Goal: Task Accomplishment & Management: Use online tool/utility

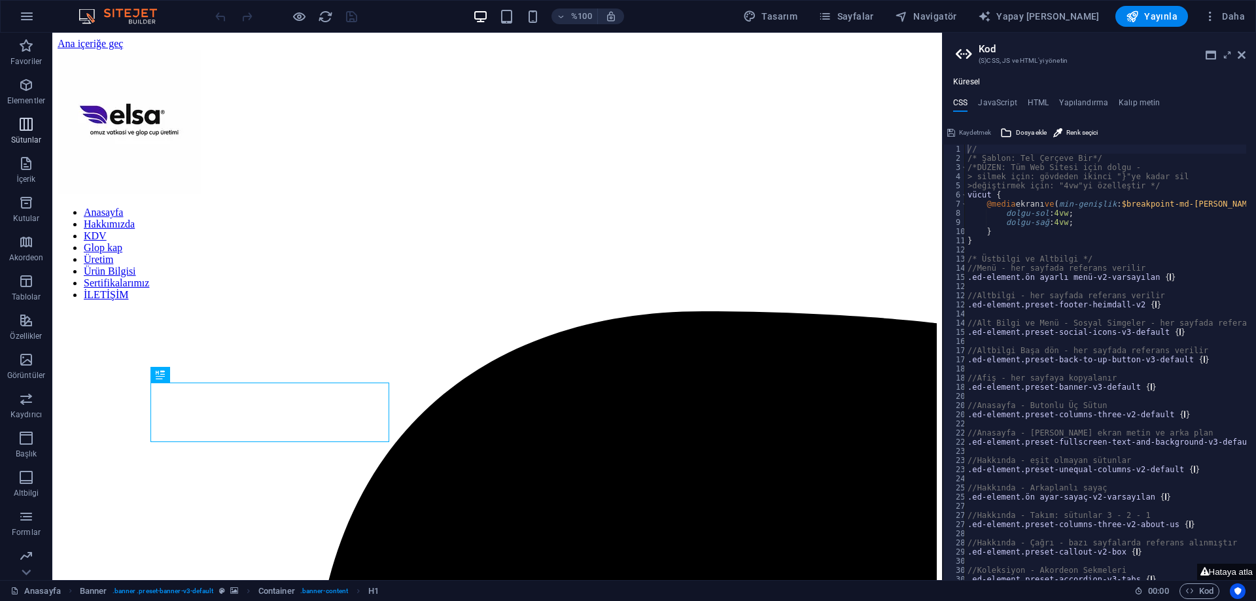
click at [17, 132] on span "Sütunlar" at bounding box center [26, 131] width 52 height 31
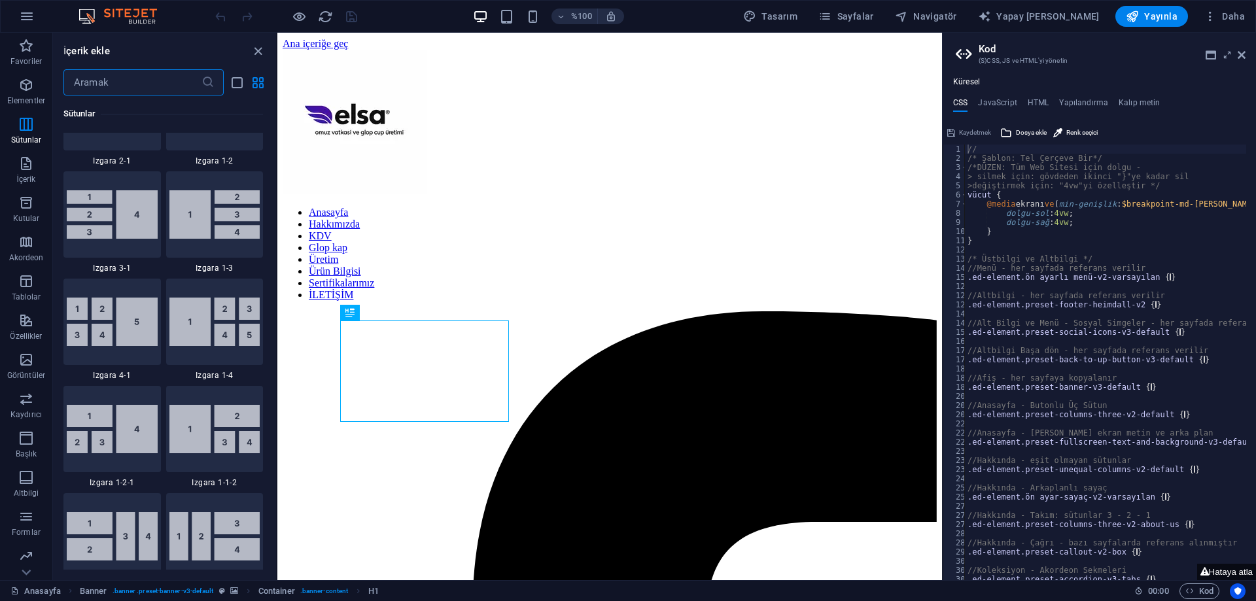
scroll to position [1694, 0]
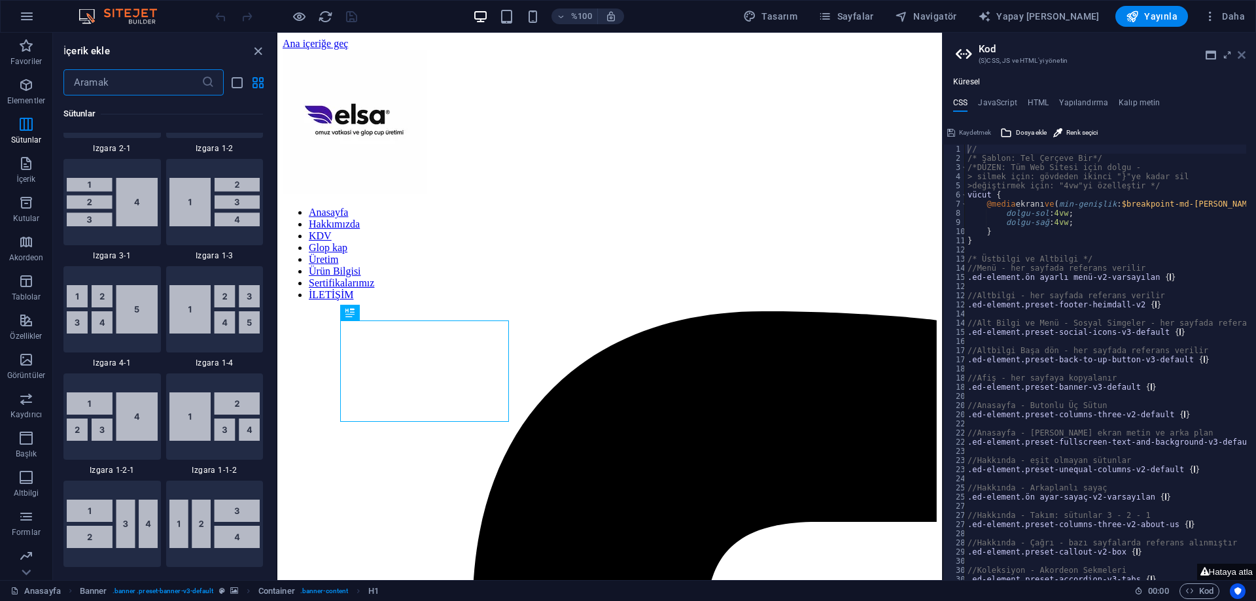
click at [1241, 55] on icon at bounding box center [1242, 55] width 8 height 10
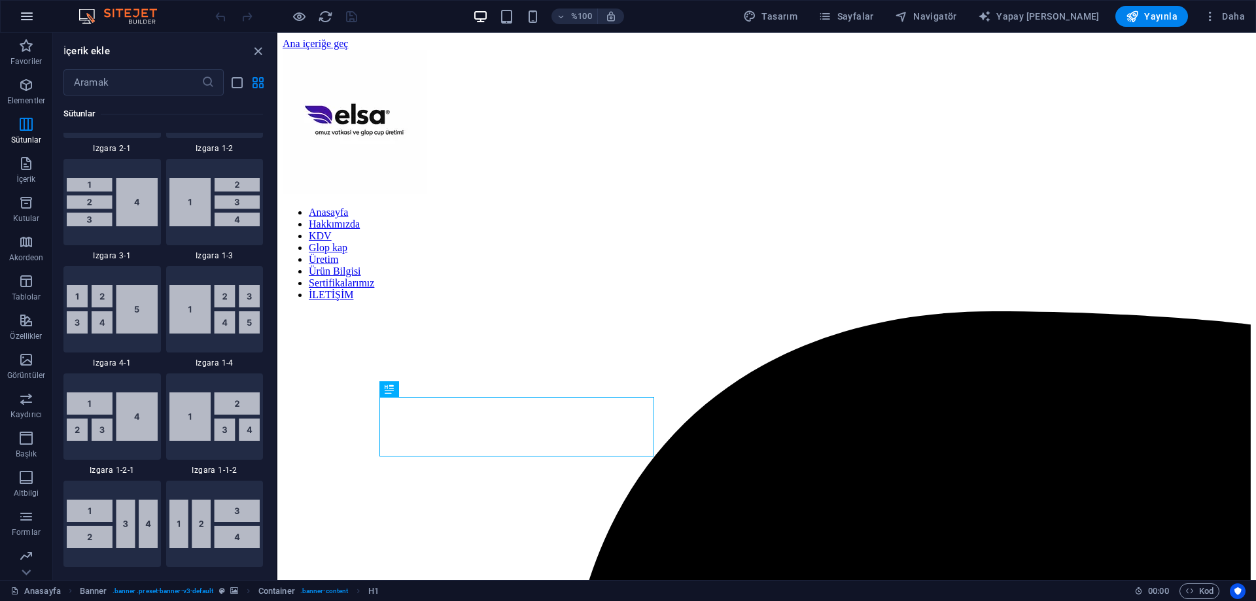
click at [32, 14] on icon "button" at bounding box center [27, 17] width 16 height 16
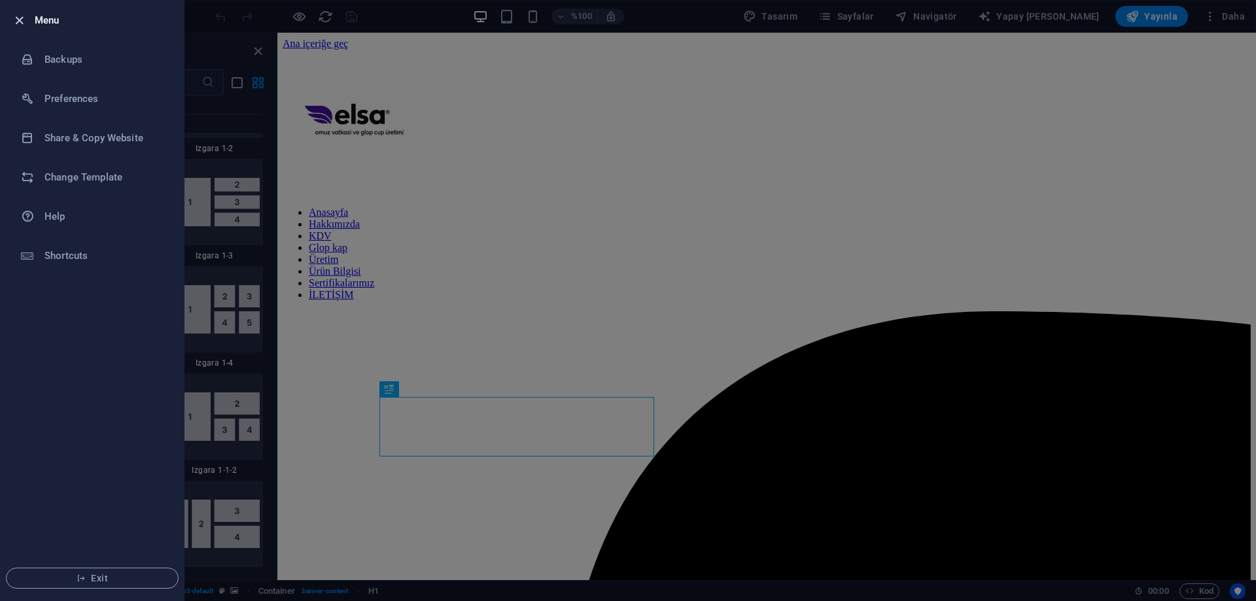
click at [20, 20] on icon "button" at bounding box center [19, 20] width 15 height 15
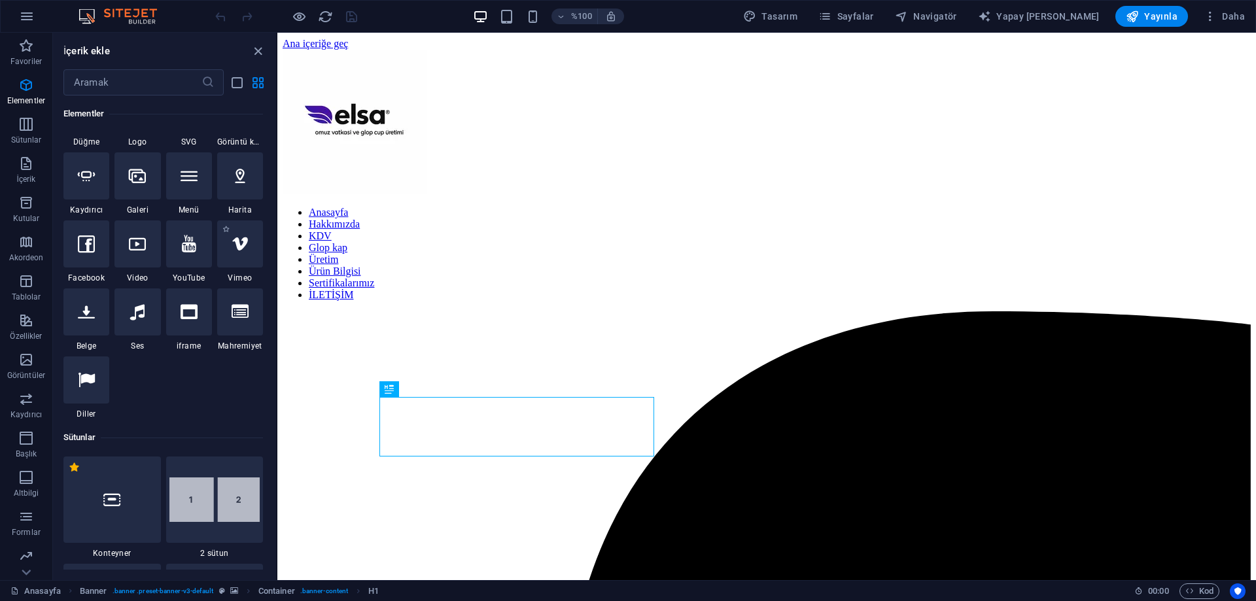
scroll to position [327, 0]
click at [110, 491] on icon at bounding box center [111, 496] width 17 height 17
click at [277, 491] on div "Mevcut içeriği değiştirmek için buraya sürükleyin. Yeni bir öğe oluşturmak isti…" at bounding box center [766, 307] width 979 height 548
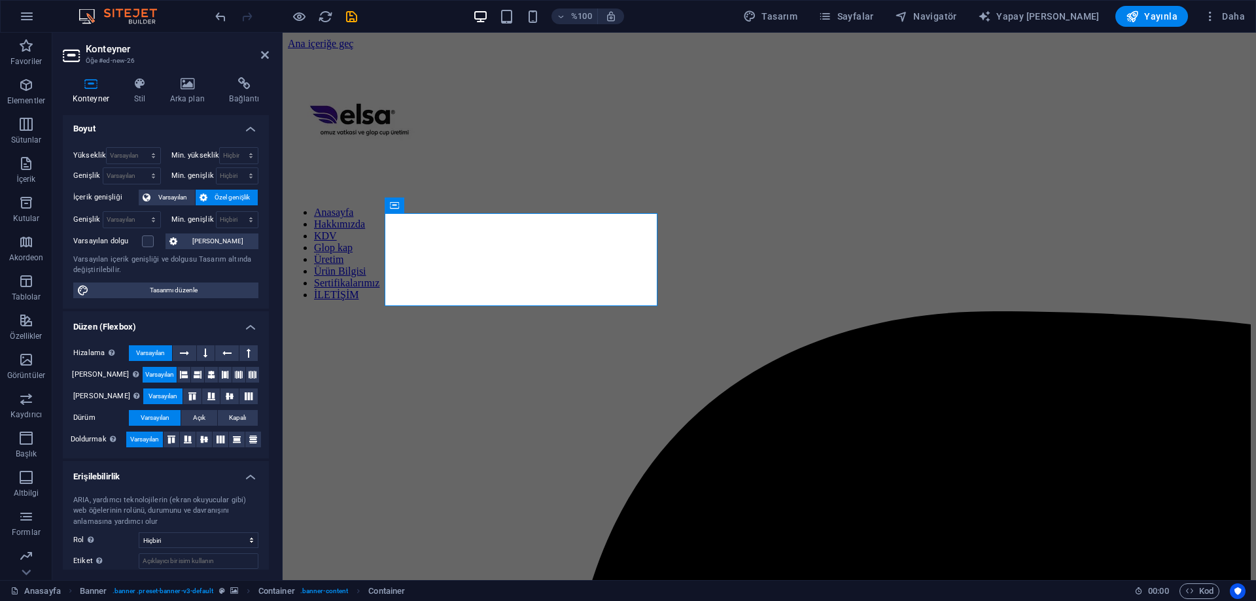
scroll to position [0, 0]
click at [137, 92] on h4 "Stil" at bounding box center [142, 90] width 36 height 27
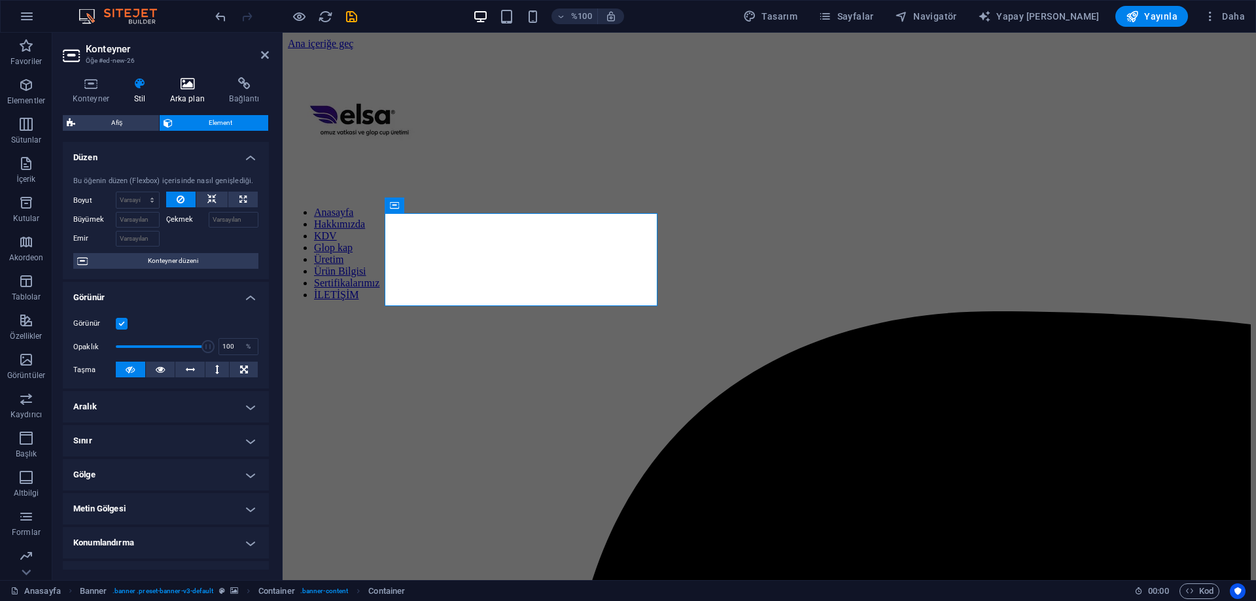
click at [173, 95] on font "Arka plan" at bounding box center [187, 98] width 35 height 9
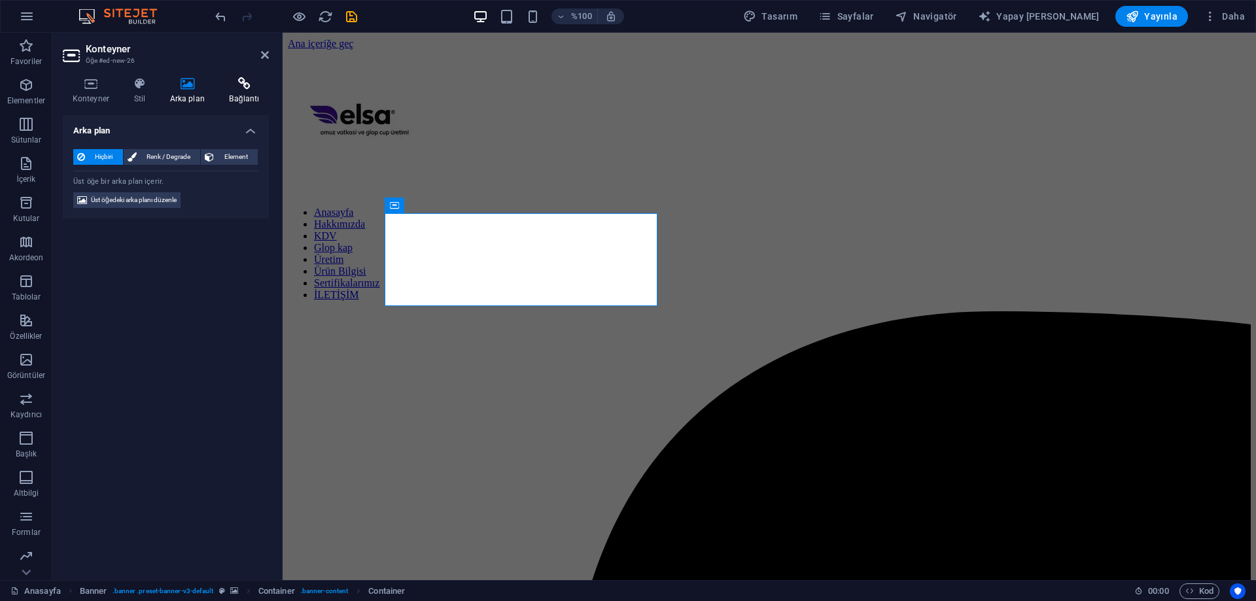
click at [227, 85] on icon at bounding box center [244, 83] width 49 height 13
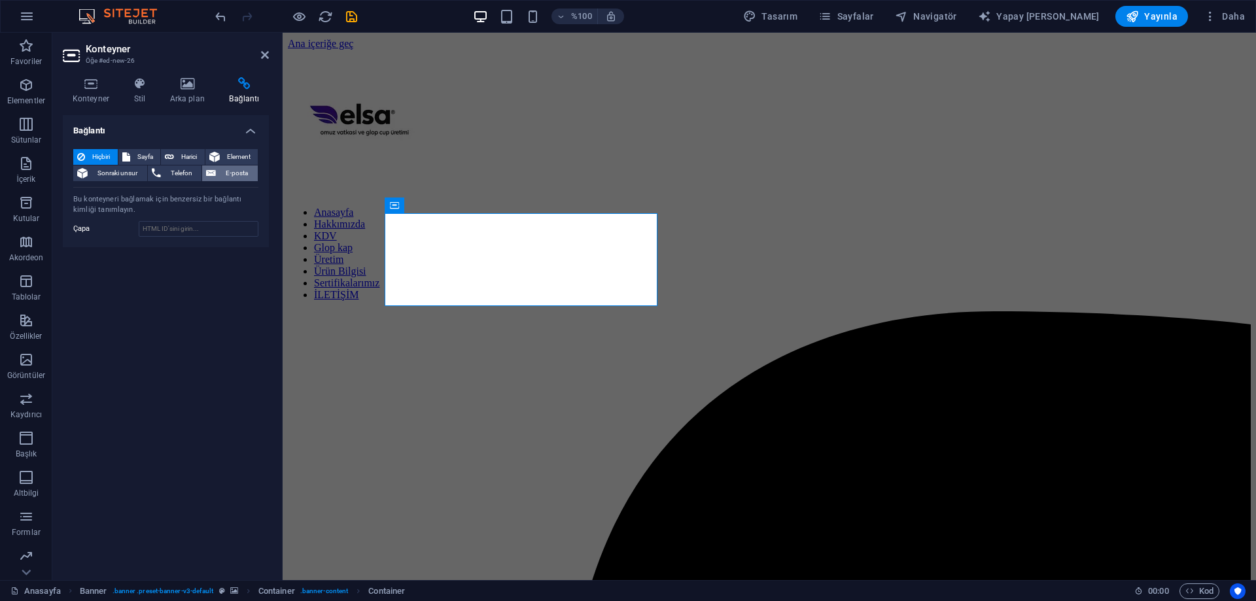
click at [239, 169] on font "E-posta" at bounding box center [237, 172] width 22 height 7
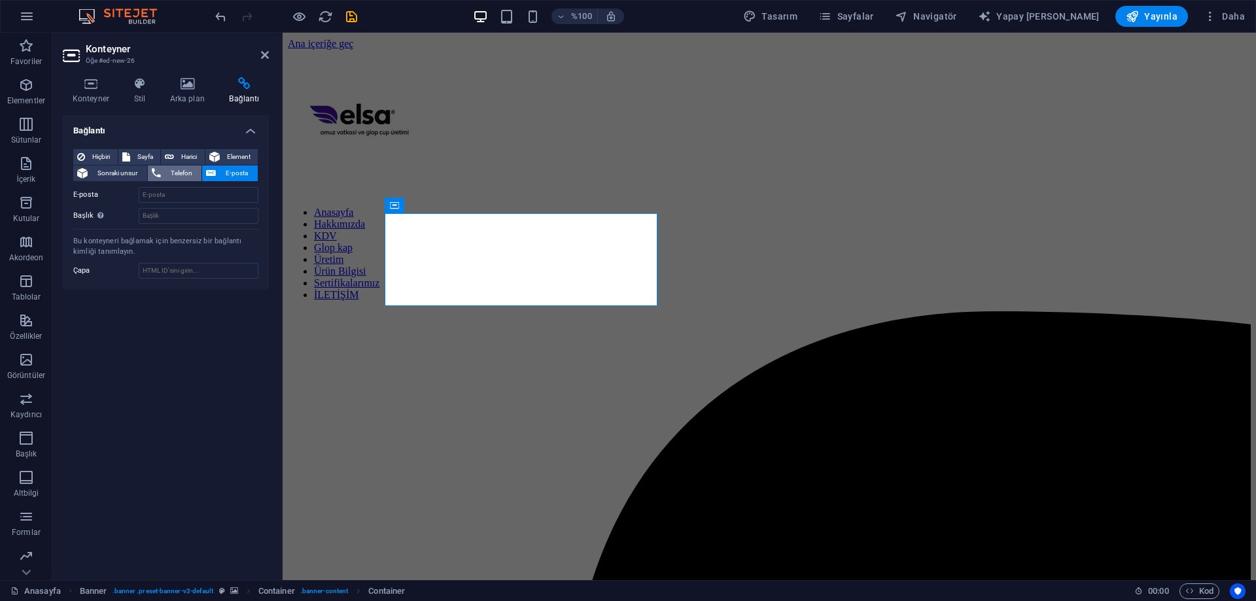
click at [166, 174] on span "Telefon" at bounding box center [181, 174] width 33 height 16
click at [146, 153] on font "Sayfa" at bounding box center [145, 156] width 16 height 7
select select
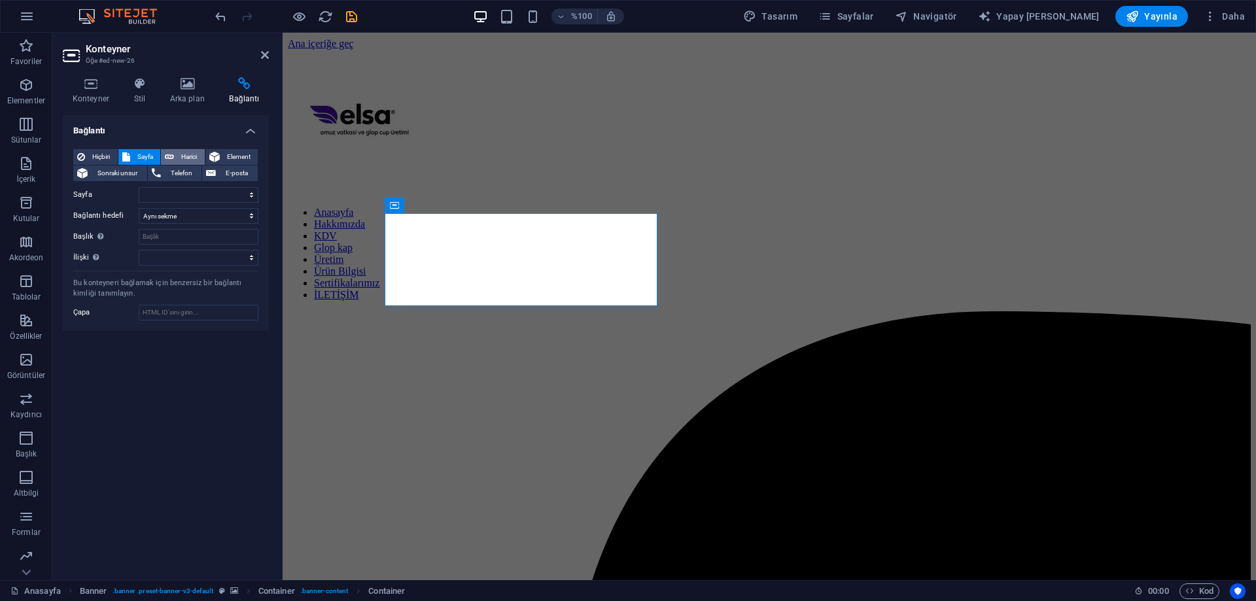
click at [177, 154] on button "Harici" at bounding box center [183, 157] width 44 height 16
select select "blank"
click at [225, 152] on span "Element" at bounding box center [239, 157] width 31 height 16
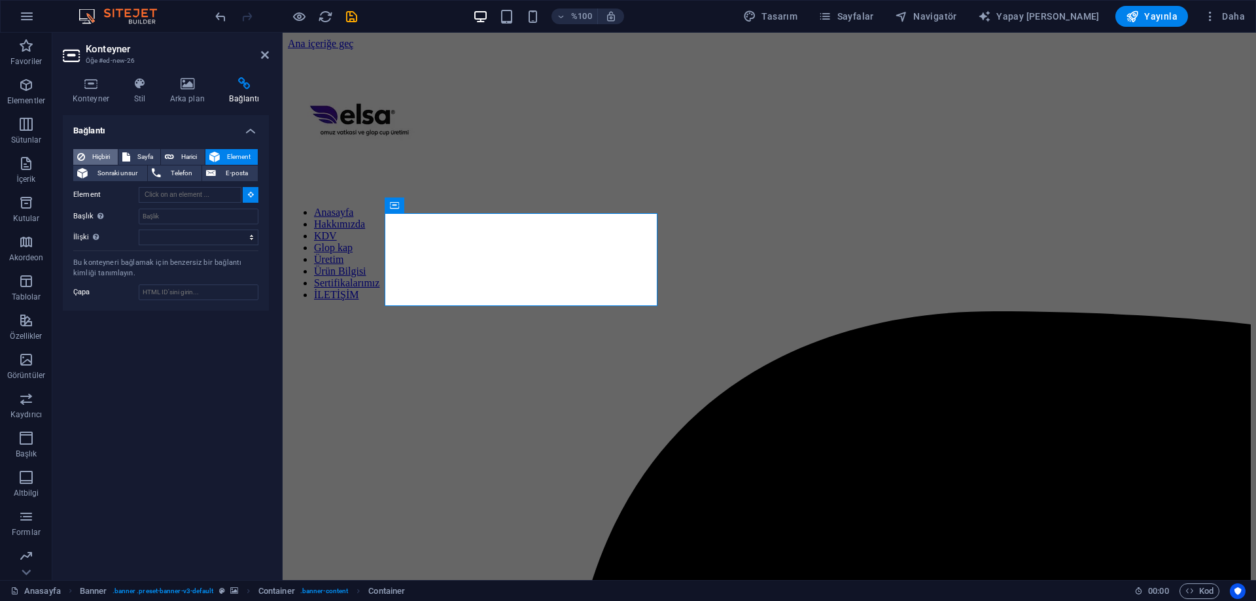
click at [115, 156] on button "Hiçbiri" at bounding box center [95, 157] width 44 height 16
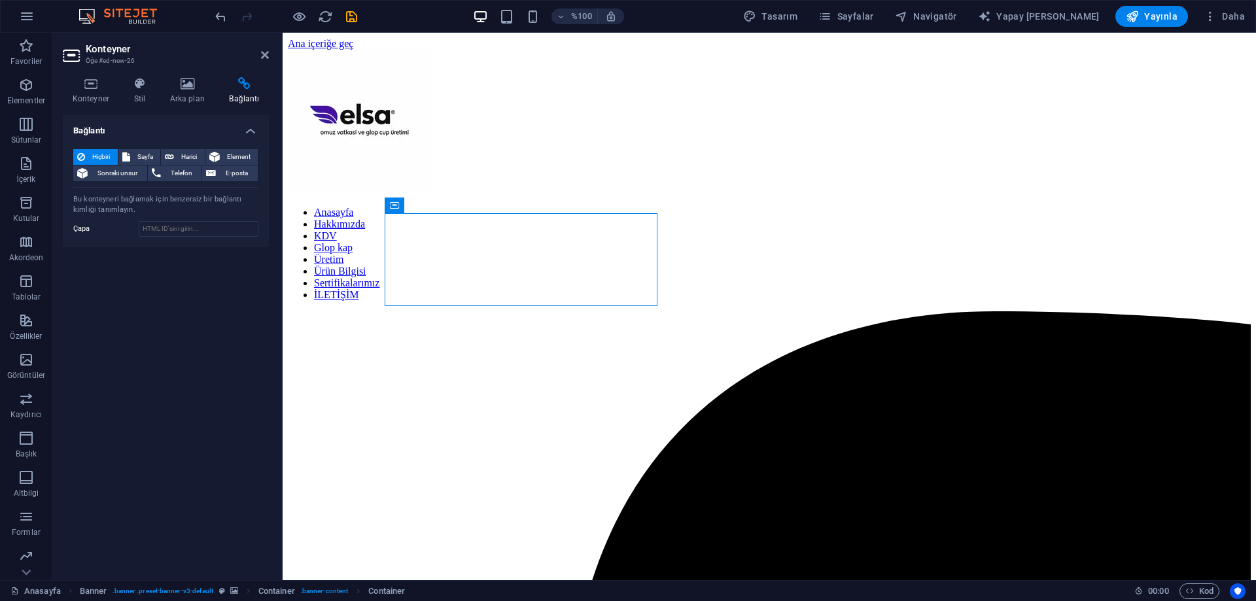
click at [130, 184] on div "Hiçbiri Sayfa Harici Element Sonraki unsur Telefon E-posta Sayfa Anasayfa Hakkı…" at bounding box center [166, 193] width 206 height 109
click at [123, 175] on font "Sonraki unsur" at bounding box center [117, 172] width 40 height 7
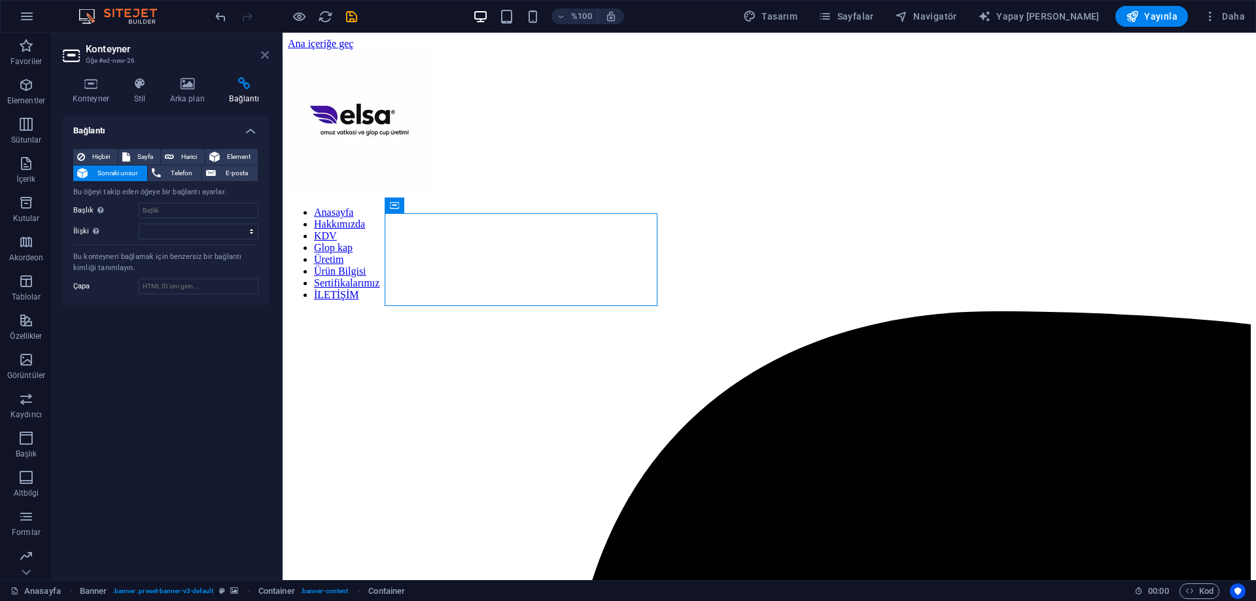
click at [262, 58] on icon at bounding box center [265, 55] width 8 height 10
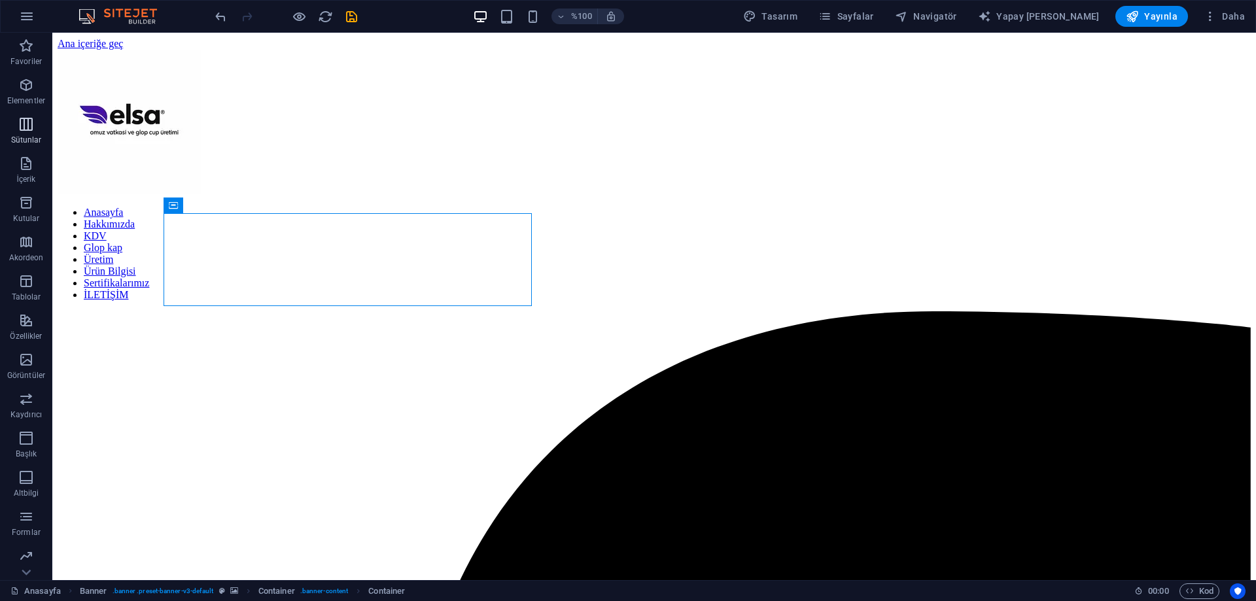
click at [19, 136] on font "Sütunlar" at bounding box center [26, 139] width 31 height 9
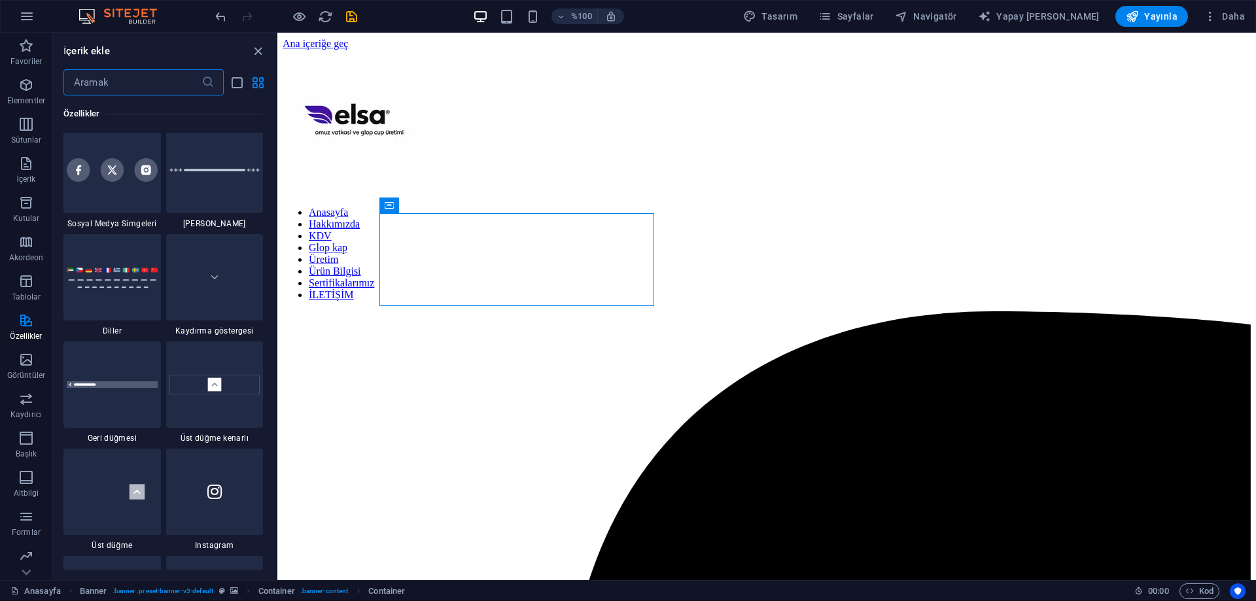
scroll to position [6208, 0]
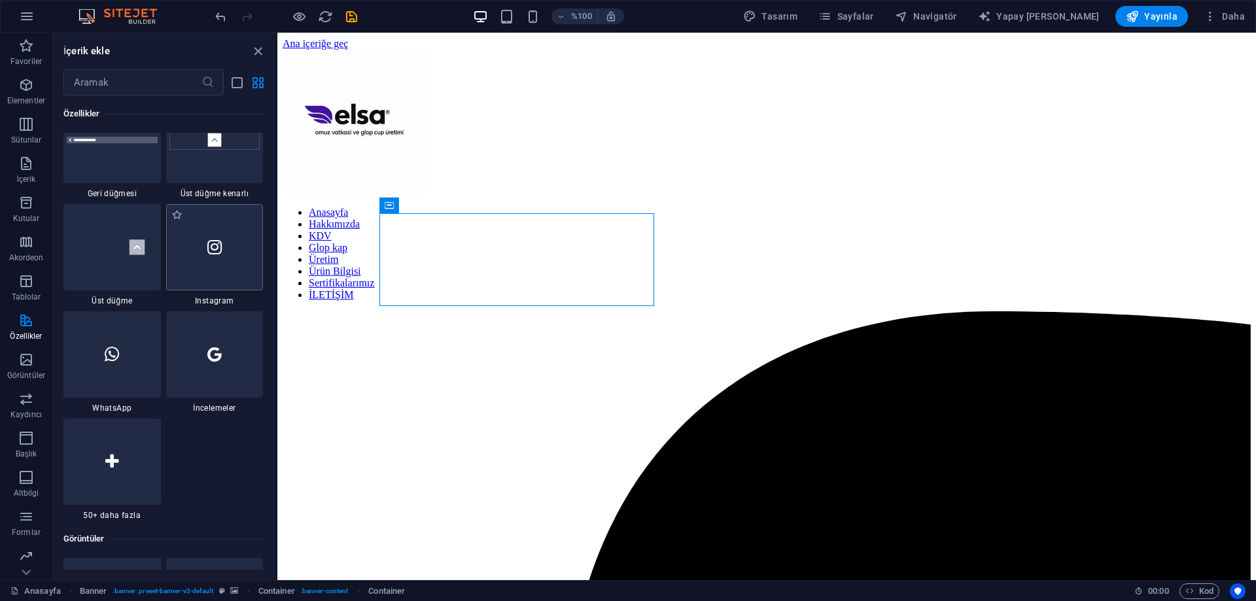
click at [209, 255] on icon at bounding box center [214, 247] width 14 height 17
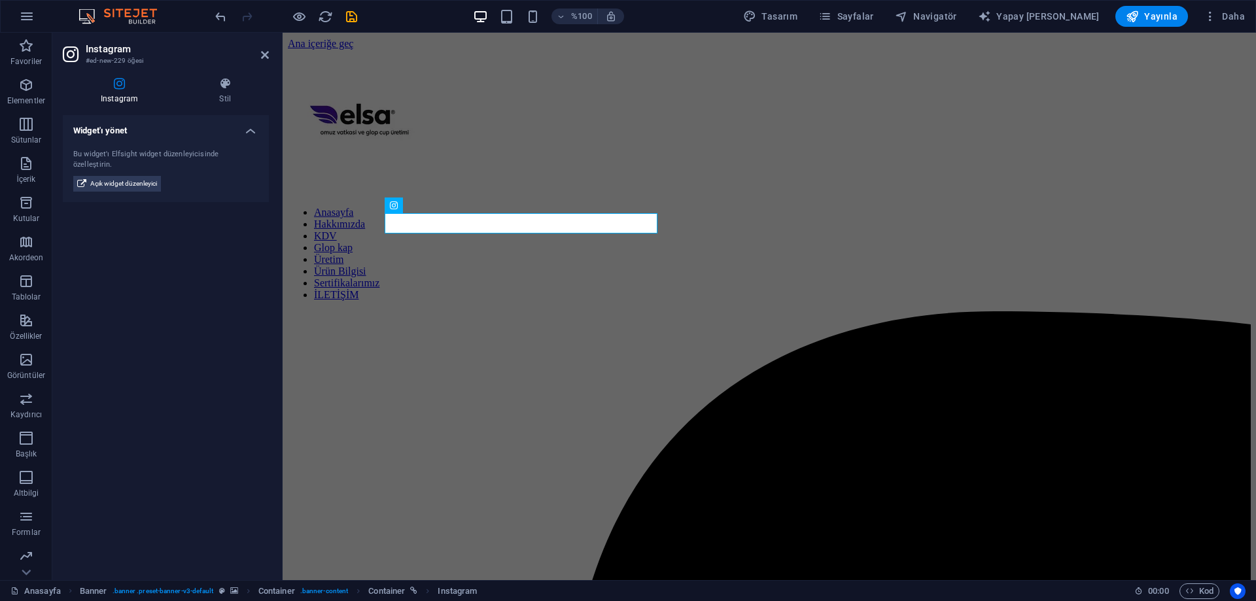
click at [244, 132] on h4 "Widget'ı yönet" at bounding box center [166, 127] width 206 height 24
click at [244, 132] on h4 "Widget'ı yönet" at bounding box center [166, 130] width 206 height 31
click at [220, 99] on font "Stil" at bounding box center [225, 98] width 12 height 9
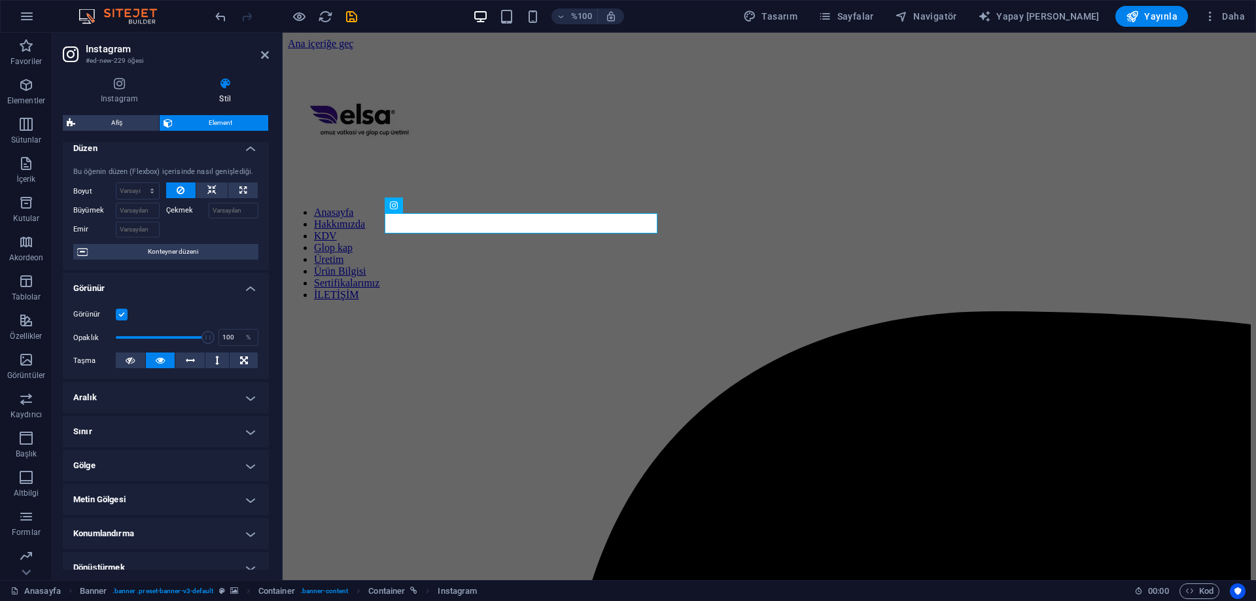
scroll to position [0, 0]
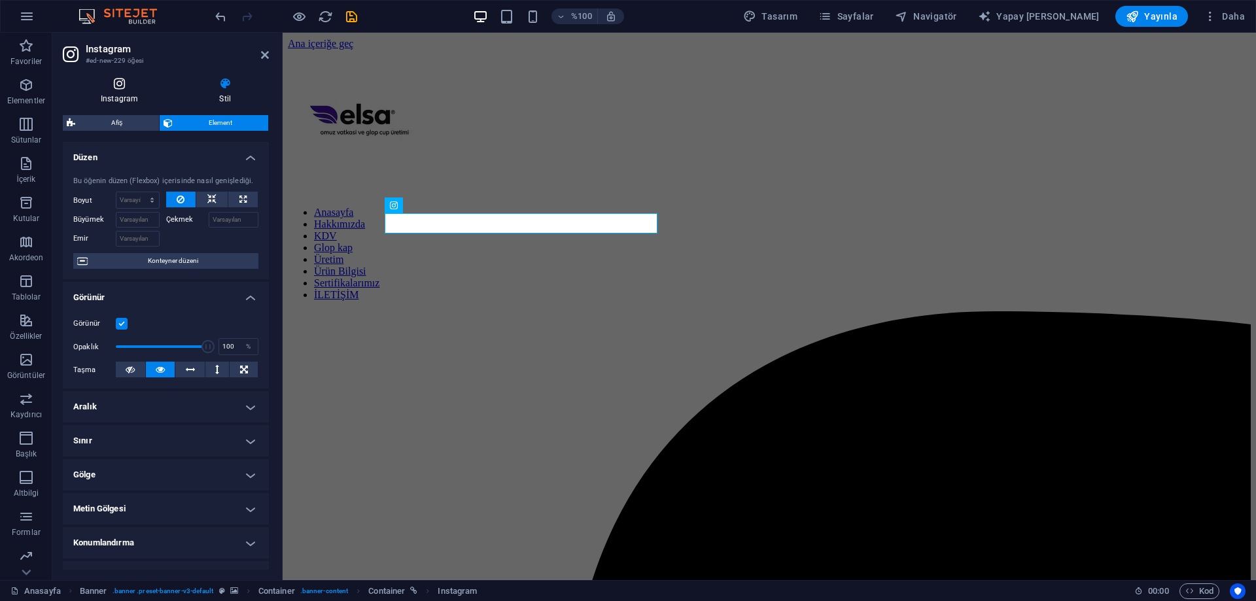
click at [111, 102] on font "Instagram" at bounding box center [119, 98] width 37 height 9
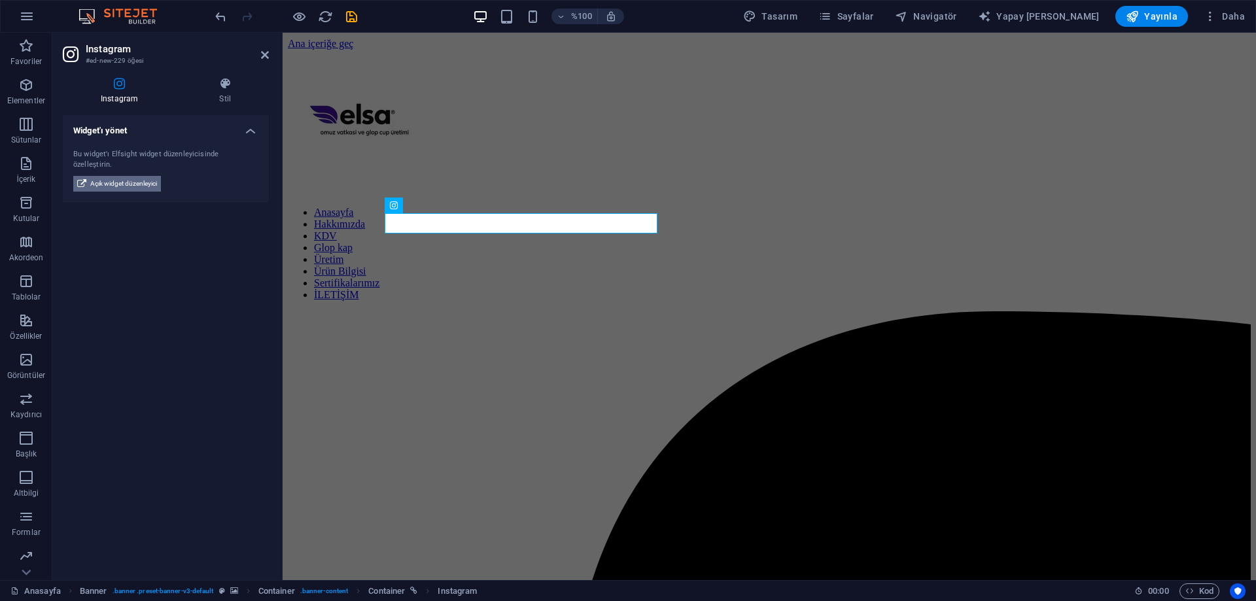
click at [131, 180] on font "Açık widget düzenleyici" at bounding box center [123, 183] width 67 height 7
click at [147, 180] on font "Açık widget düzenleyici" at bounding box center [123, 183] width 67 height 7
click at [223, 88] on icon at bounding box center [225, 83] width 88 height 13
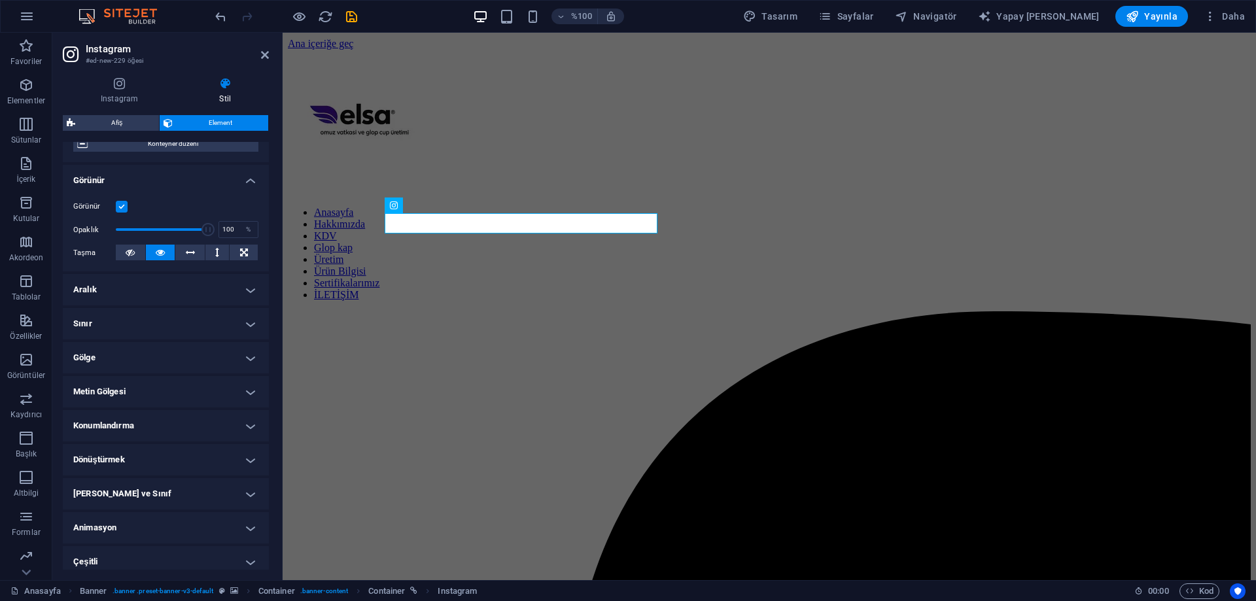
scroll to position [125, 0]
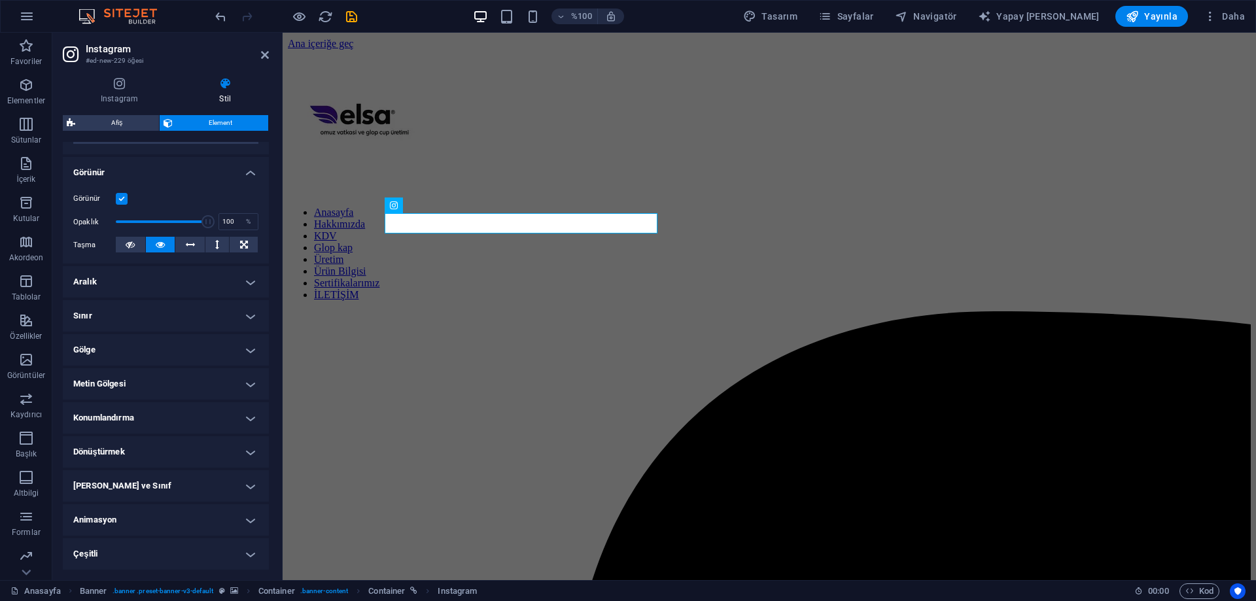
click at [198, 490] on h4 "[PERSON_NAME] ve Sınıf" at bounding box center [166, 485] width 206 height 31
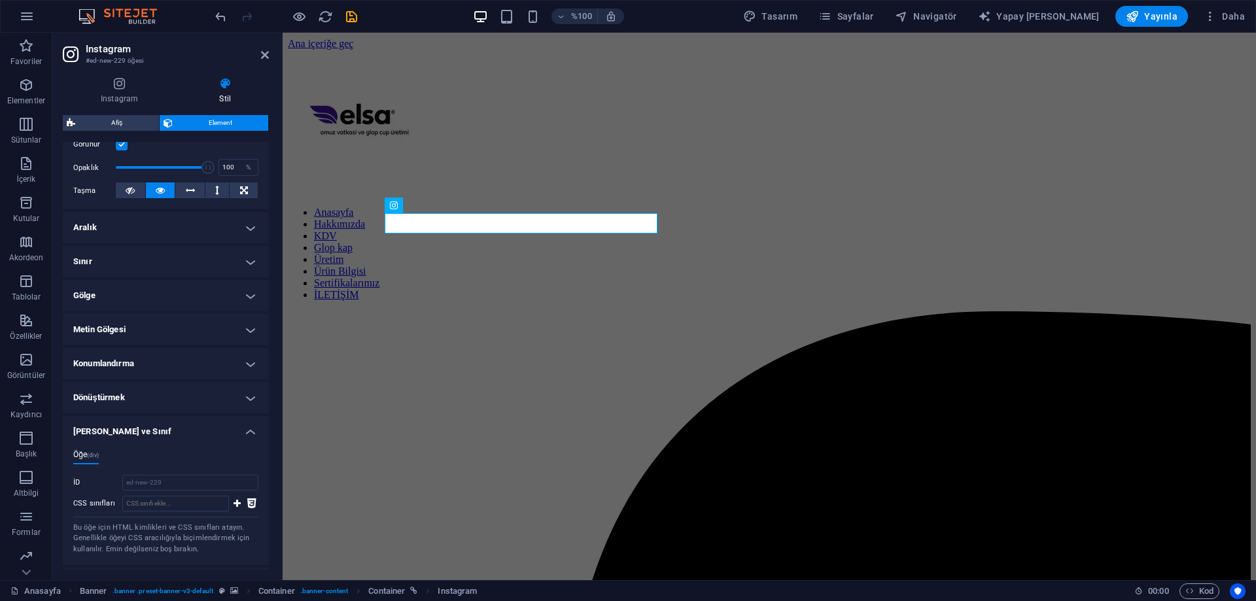
scroll to position [243, 0]
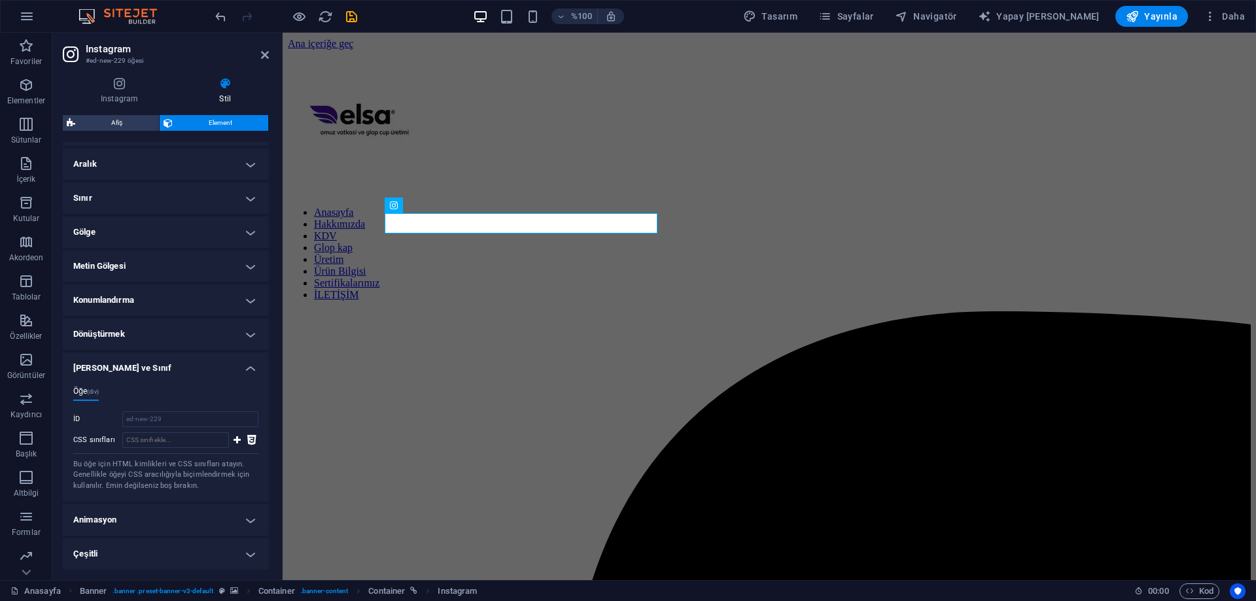
click at [210, 371] on h4 "[PERSON_NAME] ve Sınıf" at bounding box center [166, 365] width 206 height 24
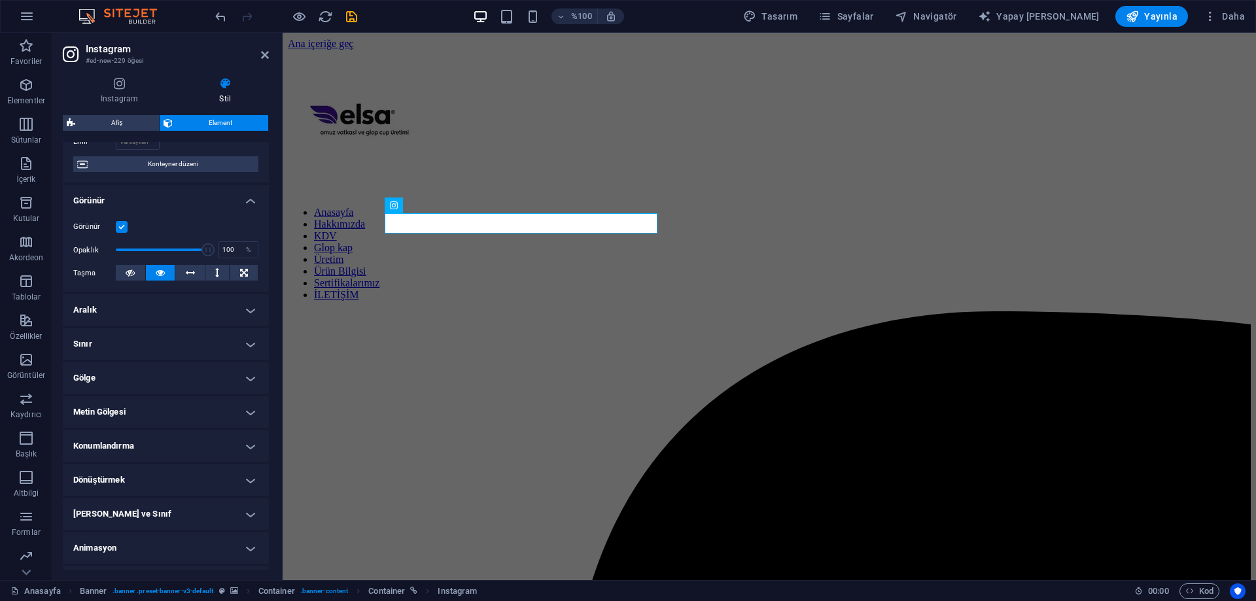
scroll to position [0, 0]
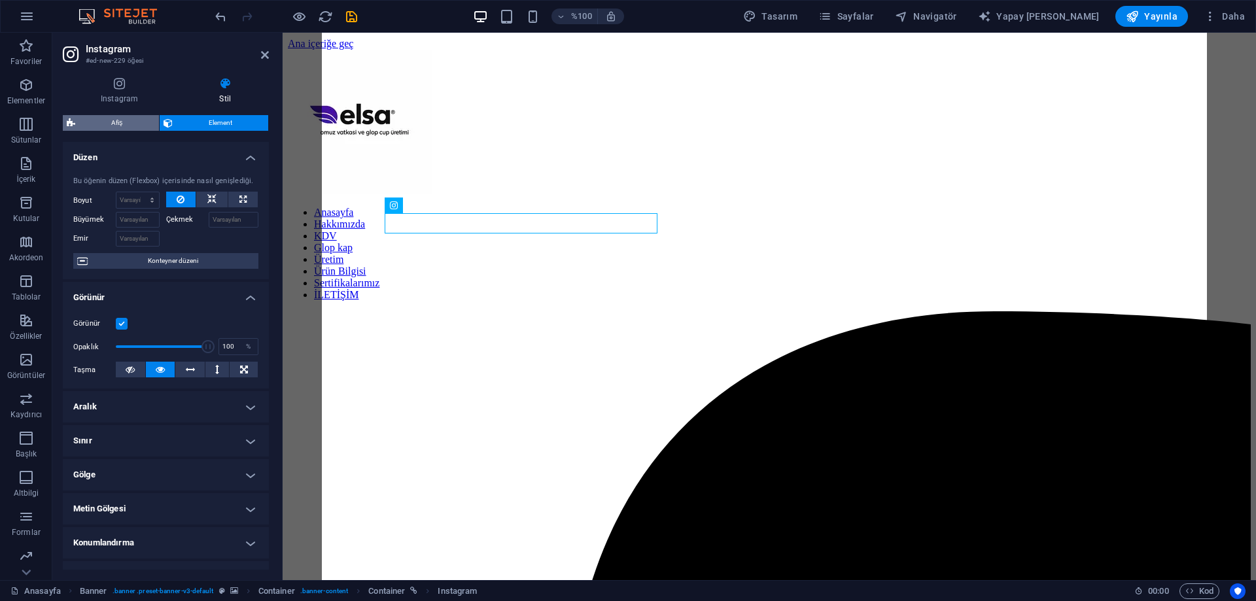
click at [125, 118] on span "Afiş" at bounding box center [117, 123] width 76 height 16
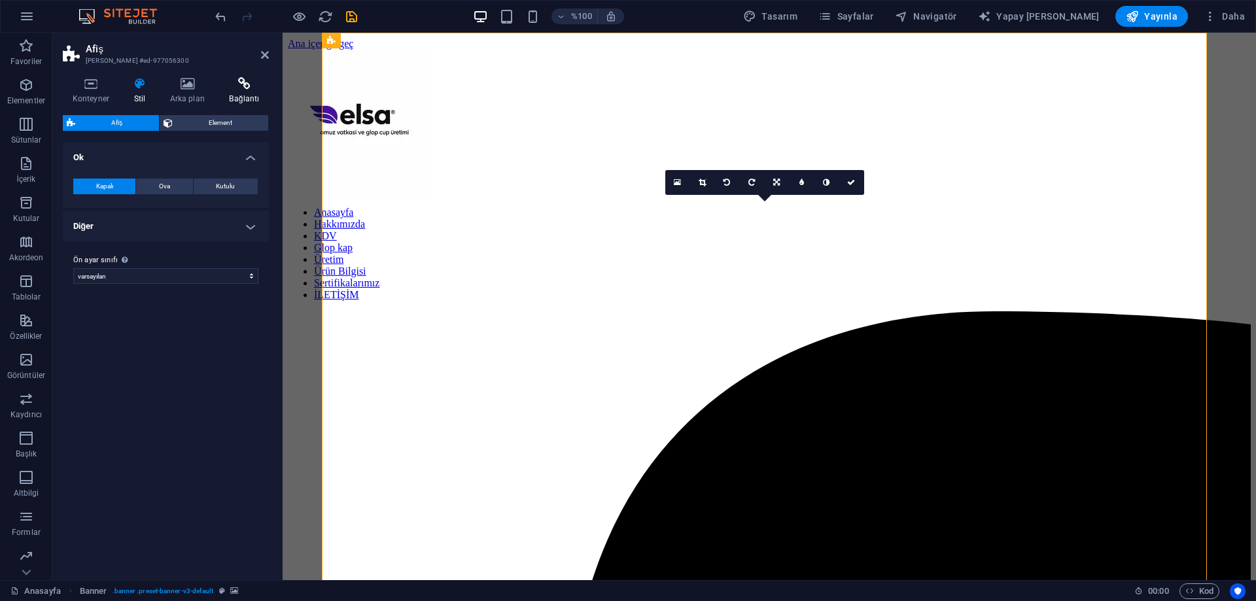
click at [239, 84] on icon at bounding box center [244, 83] width 49 height 13
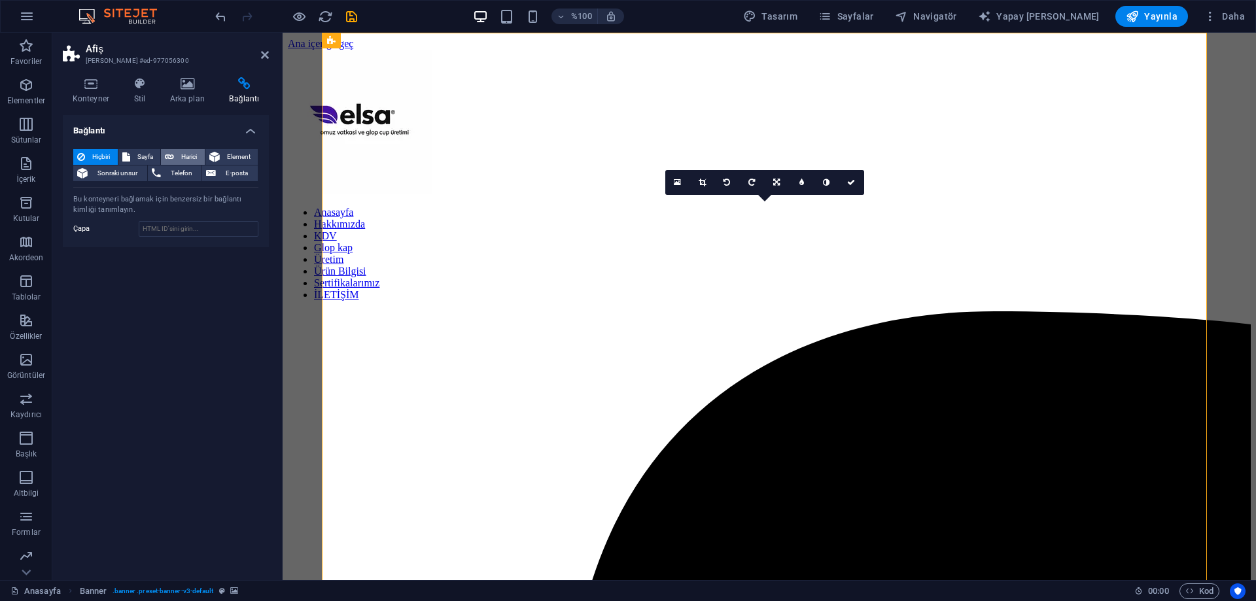
click at [174, 157] on icon at bounding box center [169, 157] width 9 height 16
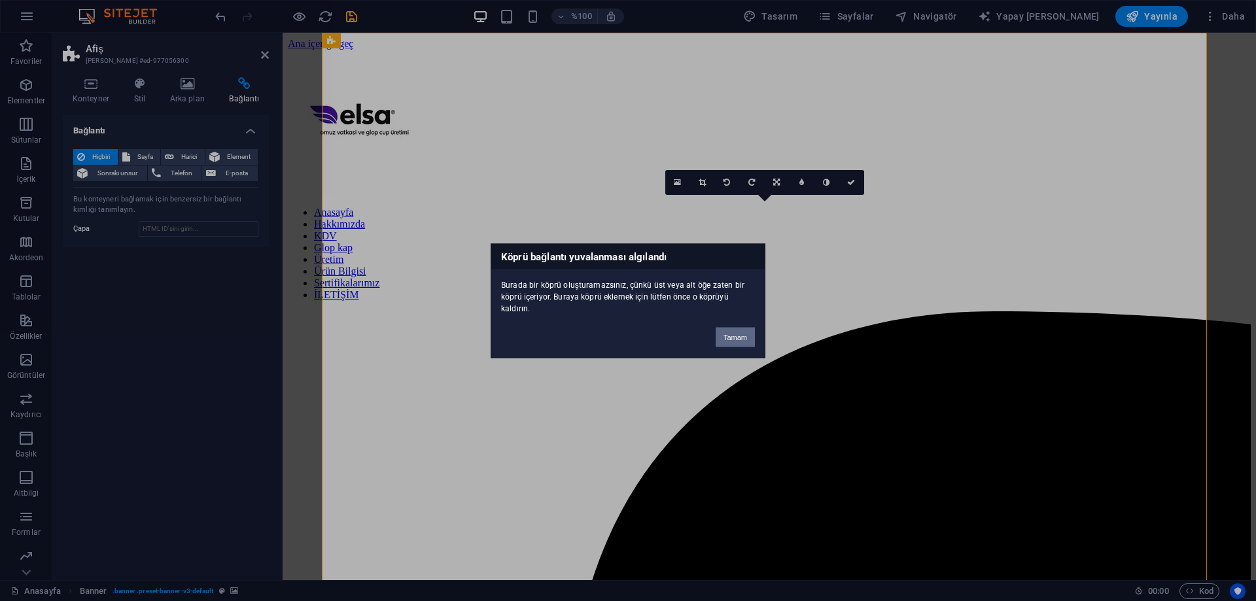
click at [741, 340] on font "Tamam" at bounding box center [736, 337] width 24 height 8
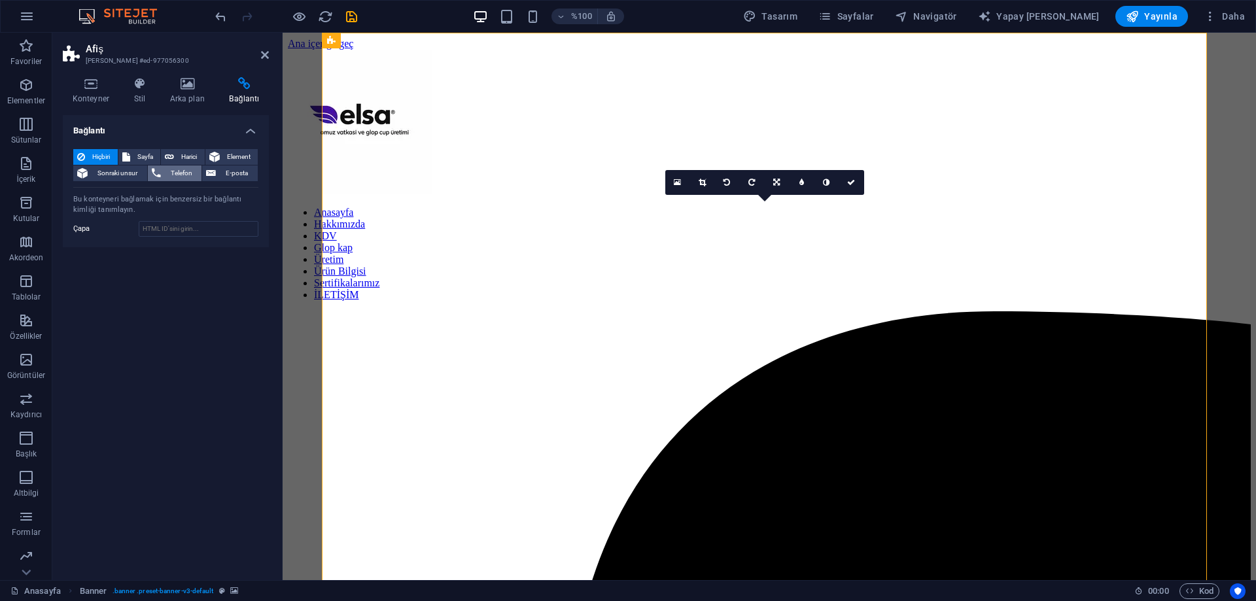
click at [173, 167] on span "Telefon" at bounding box center [181, 174] width 33 height 16
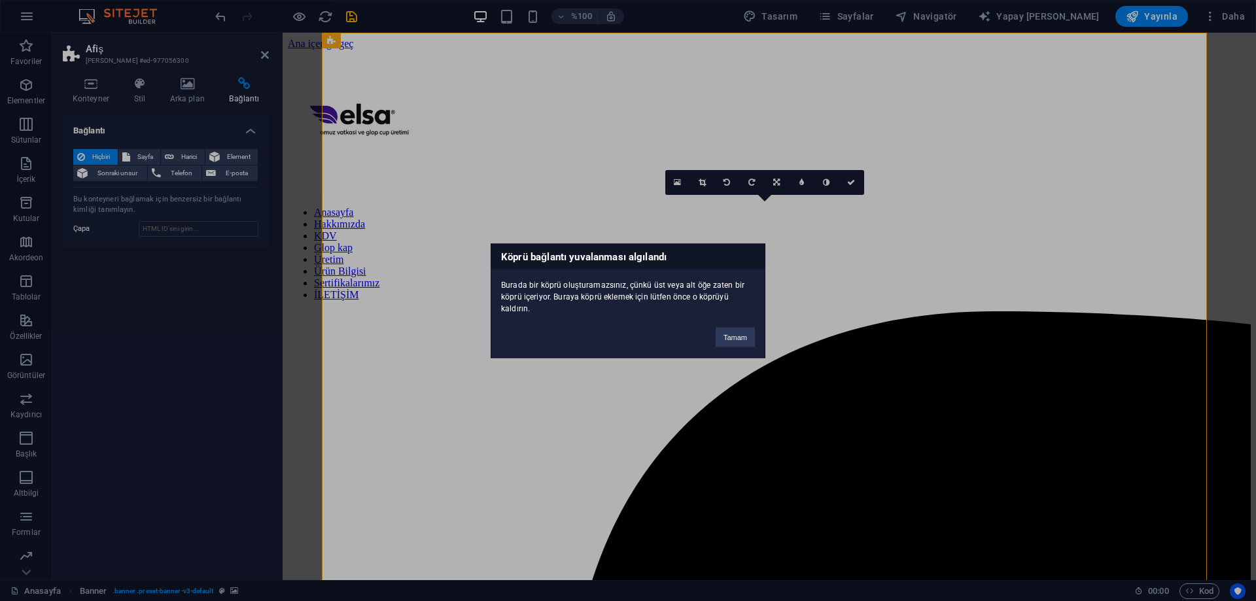
click at [765, 347] on div "Köprü bağlantı yuvalanması algılandı Burada bir köprü oluşturamazsınız, çünkü ü…" at bounding box center [628, 300] width 1256 height 601
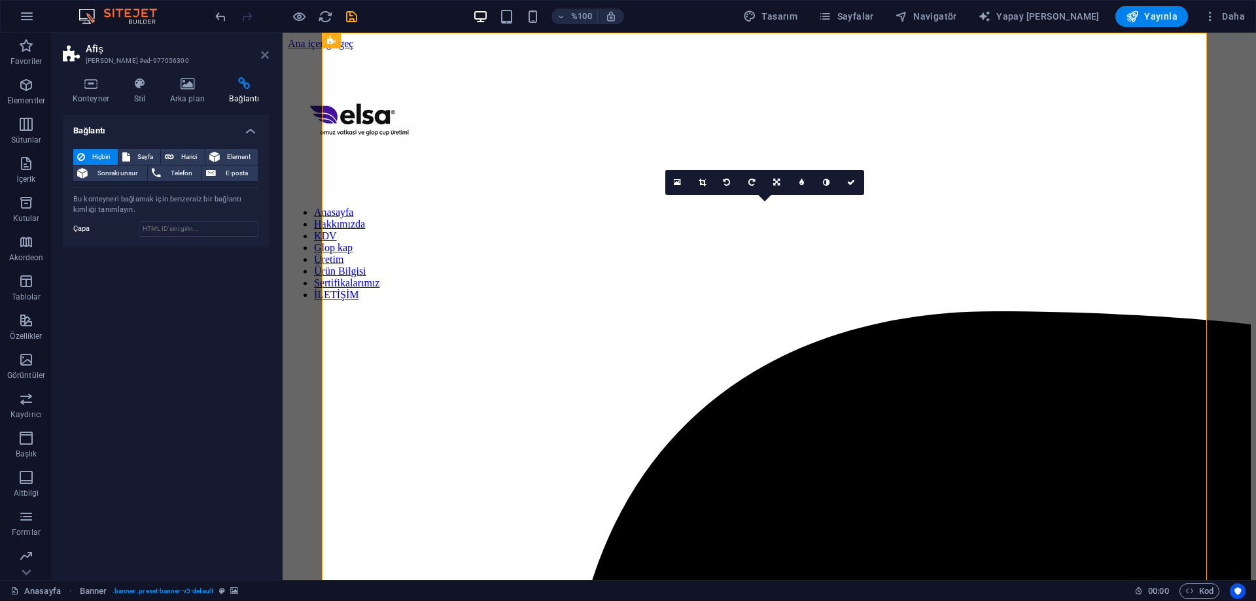
click at [262, 53] on icon at bounding box center [265, 55] width 8 height 10
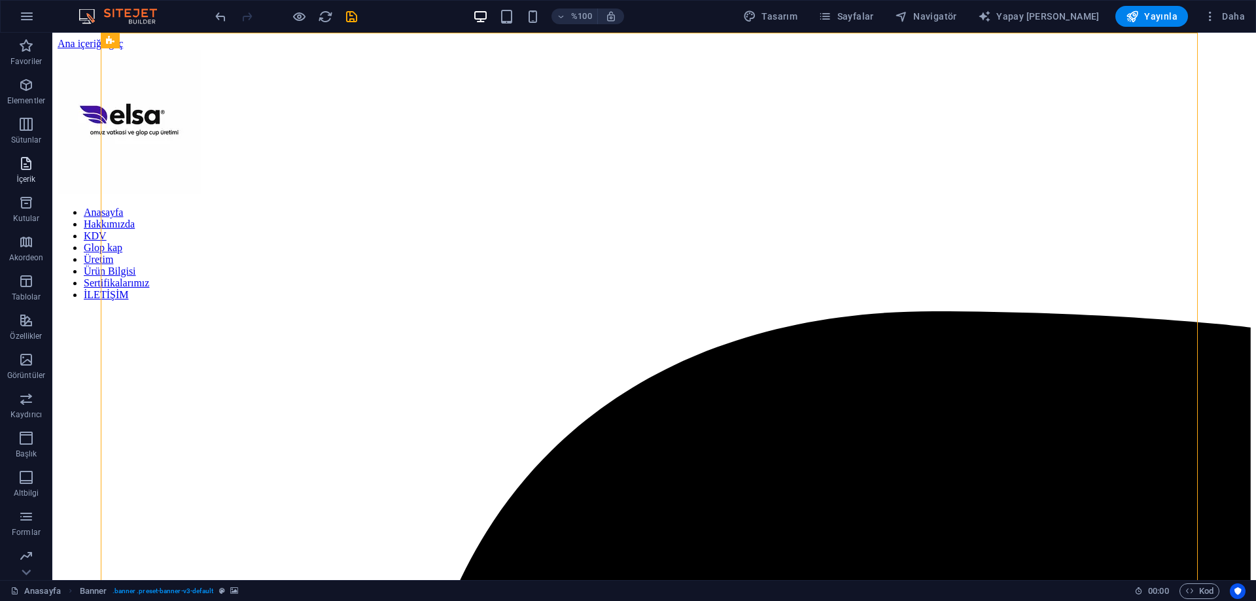
click at [30, 174] on p "İçerik" at bounding box center [25, 179] width 19 height 10
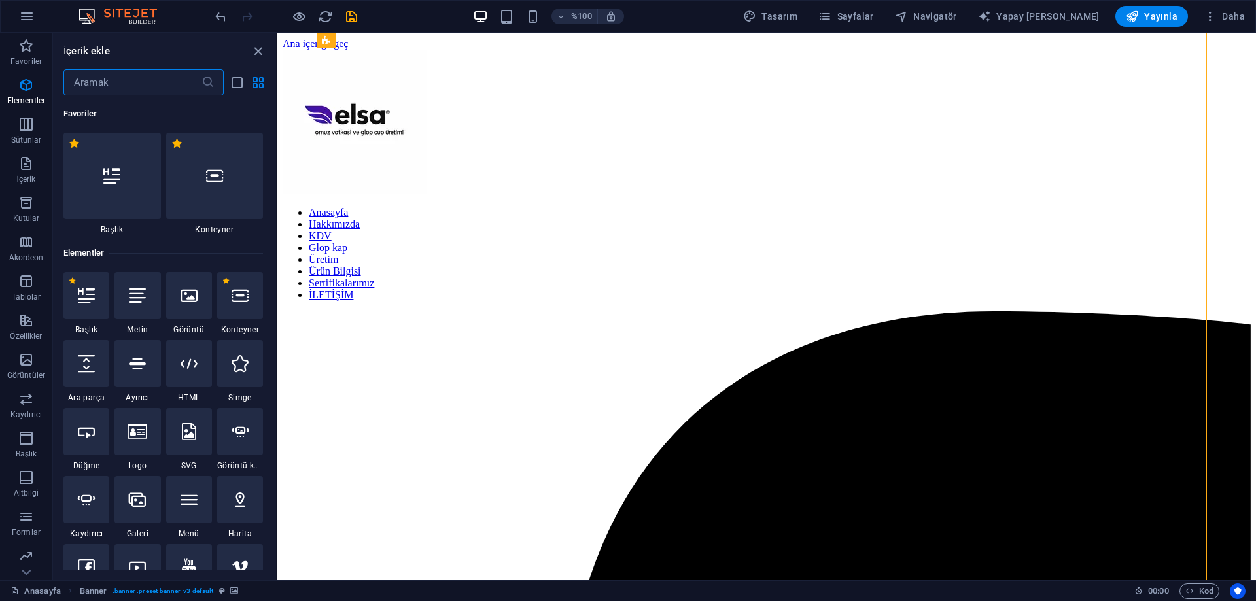
click at [127, 86] on input "text" at bounding box center [132, 82] width 138 height 26
click at [130, 149] on div at bounding box center [111, 176] width 97 height 86
click at [277, 149] on div "Mevcut içeriği değiştirmek için buraya sürükleyin. Yeni bir öğe oluşturmak isti…" at bounding box center [766, 307] width 979 height 548
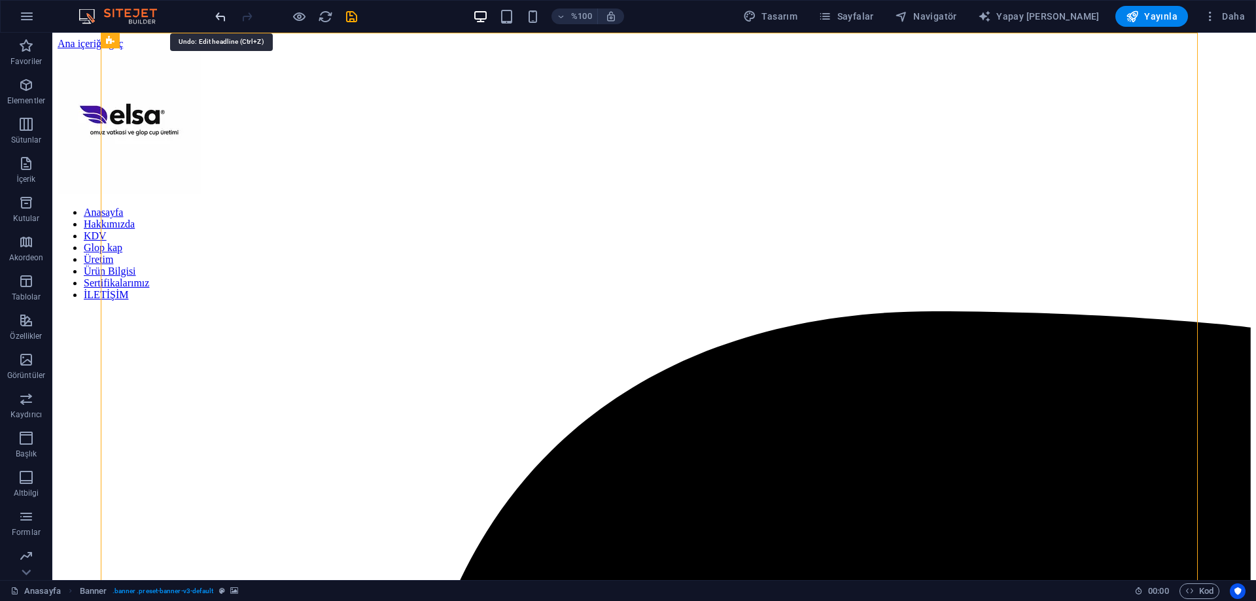
click at [213, 9] on icon "geri al" at bounding box center [220, 16] width 15 height 15
click at [30, 115] on button "Sütunlar" at bounding box center [26, 130] width 52 height 39
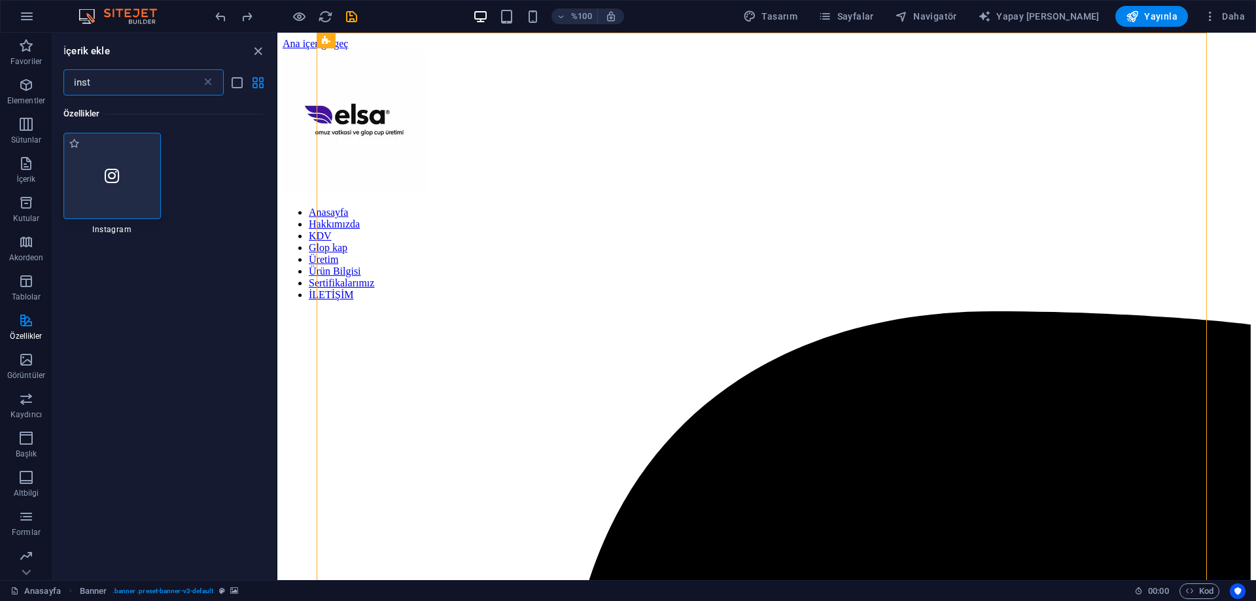
type input "inst"
click at [93, 158] on div at bounding box center [111, 176] width 97 height 86
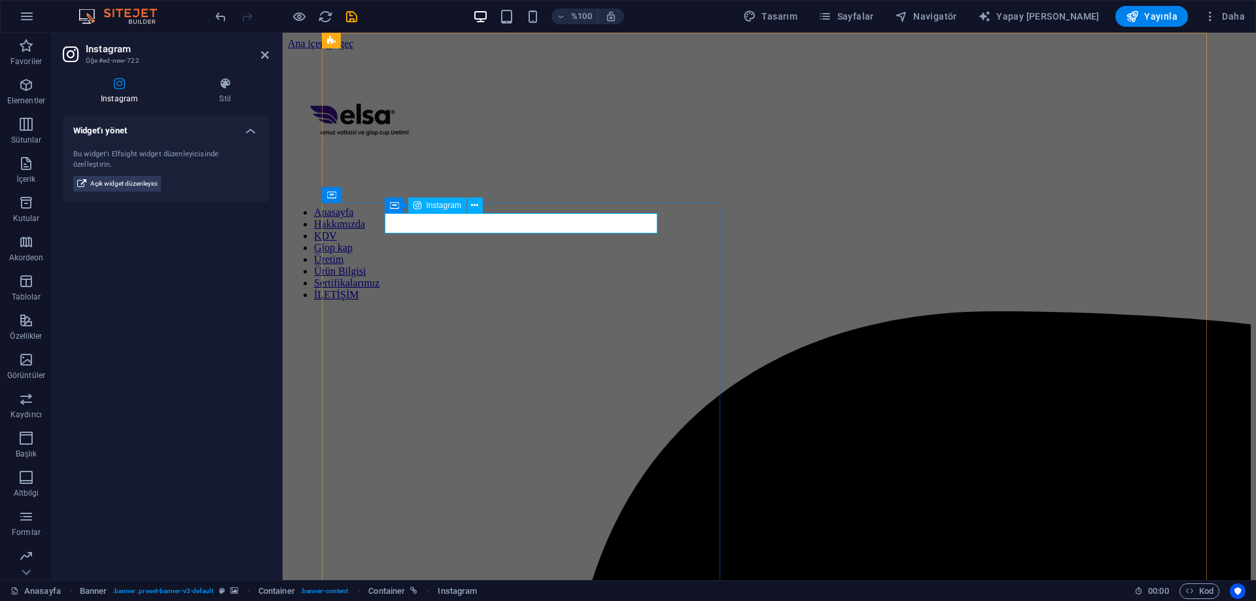
click at [451, 208] on font "Instagram" at bounding box center [444, 205] width 35 height 9
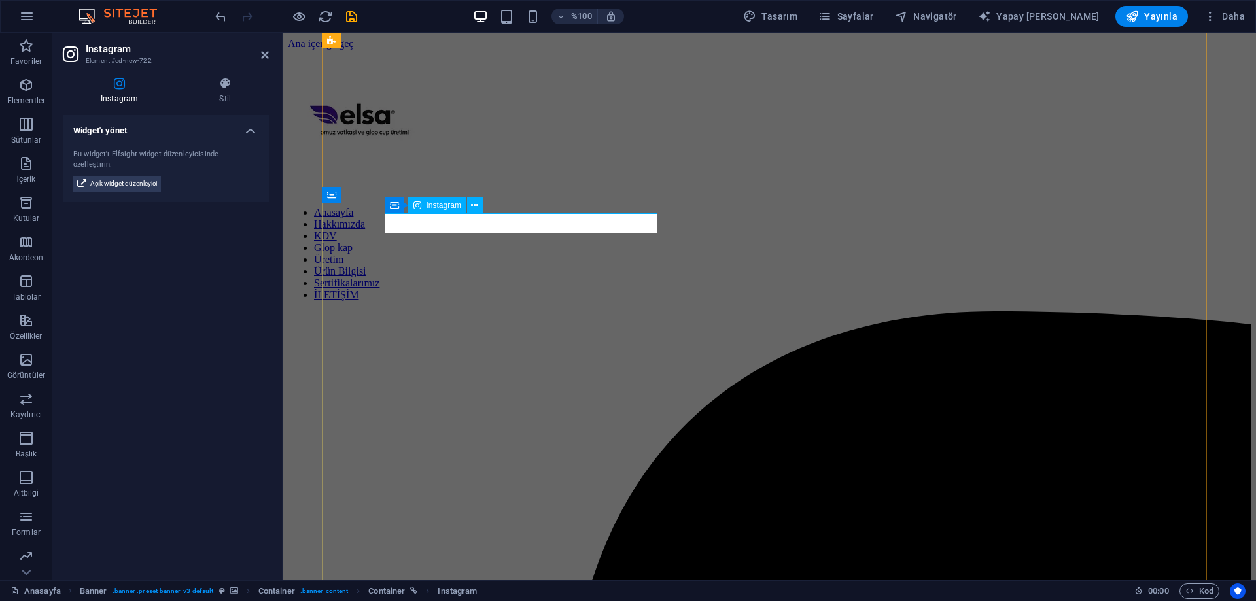
click at [469, 206] on button at bounding box center [475, 206] width 16 height 16
click at [110, 246] on div "Widget'ı yönet Bu widget'ı Elfsight widget düzenleyicisinde özelleştirin. Açık …" at bounding box center [166, 342] width 206 height 455
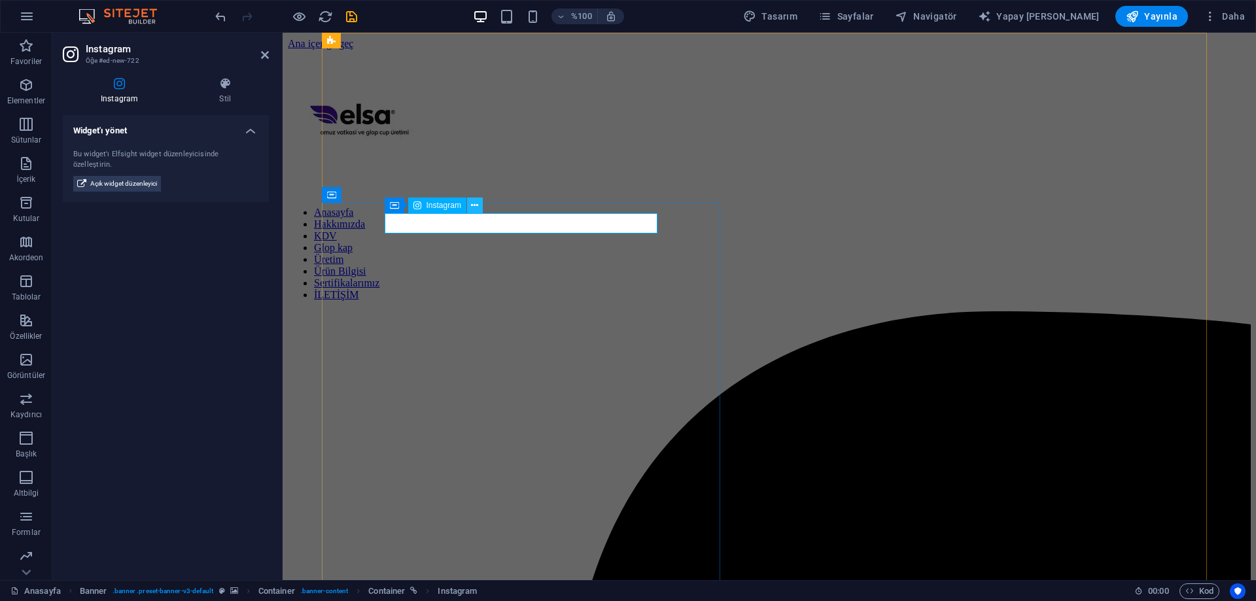
click at [473, 205] on icon at bounding box center [474, 206] width 7 height 14
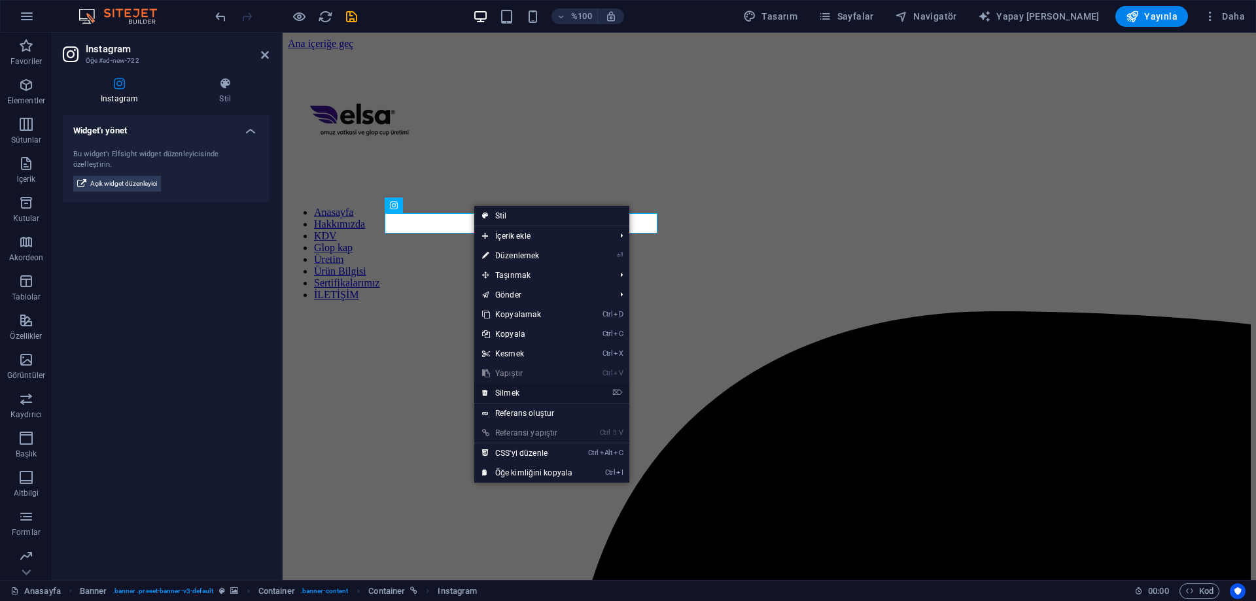
click at [519, 386] on link "⌦ Silmek" at bounding box center [527, 393] width 106 height 20
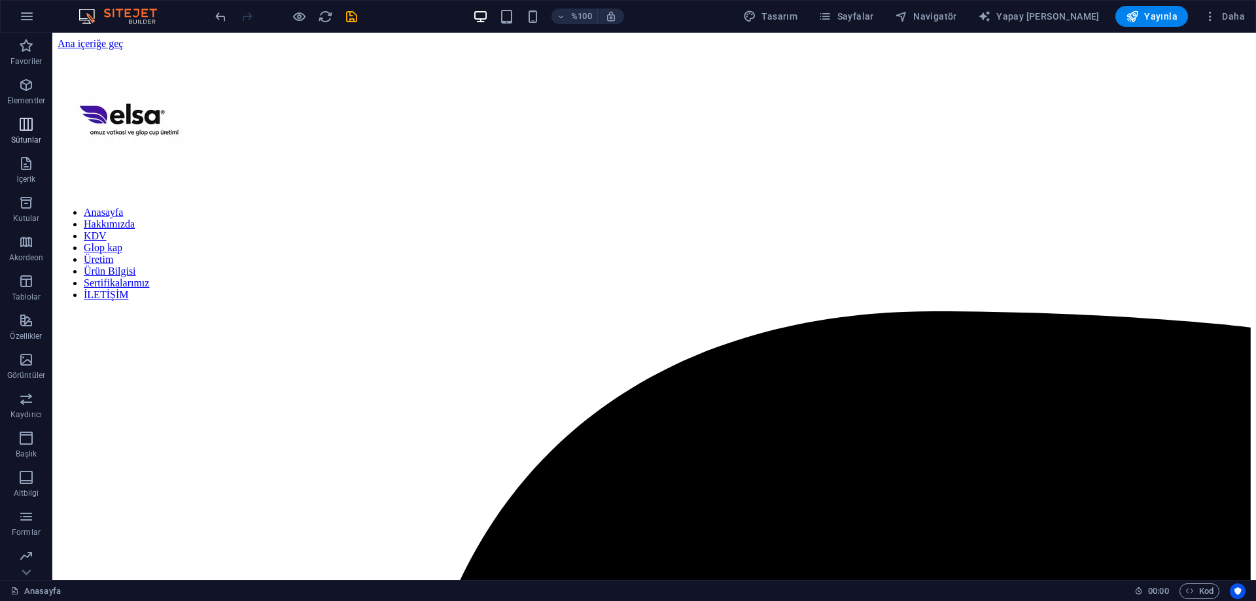
click at [26, 134] on span "Sütunlar" at bounding box center [26, 131] width 52 height 31
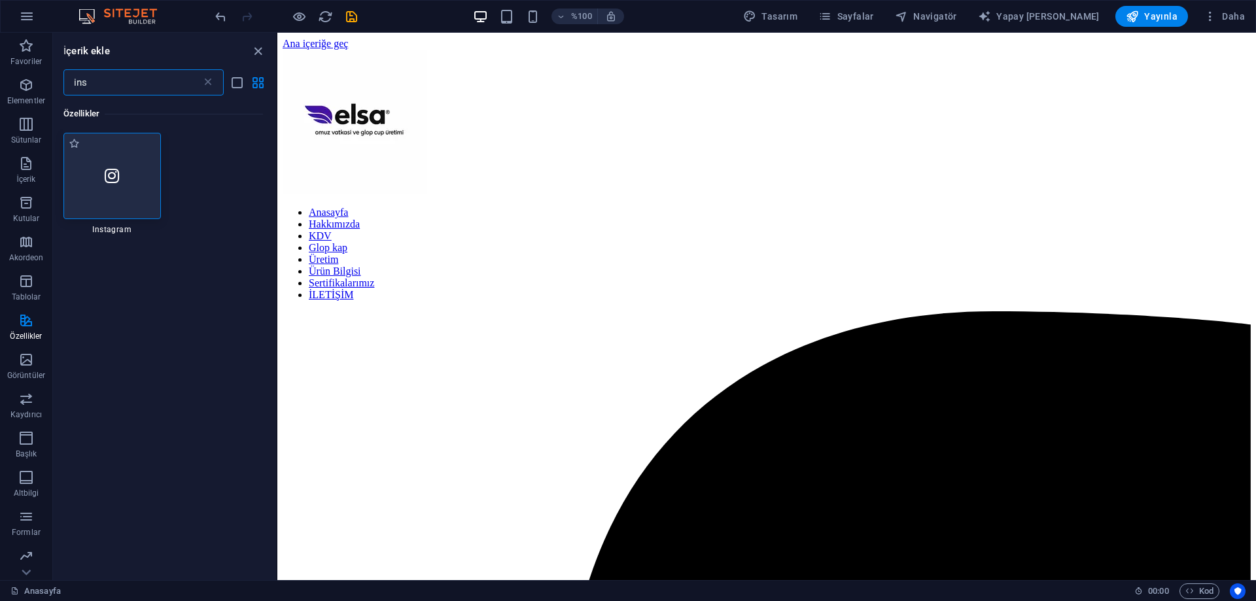
type input "ins"
click at [128, 193] on div at bounding box center [111, 176] width 97 height 86
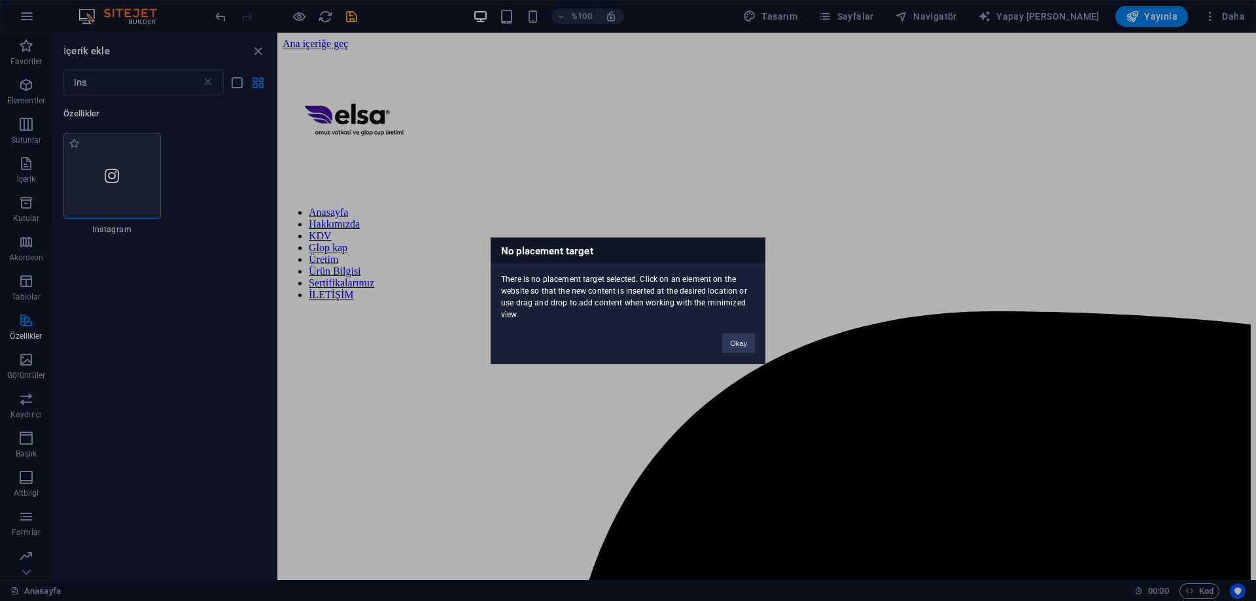
click at [128, 193] on div "No placement target There is no placement target selected. Click on an element …" at bounding box center [628, 300] width 1256 height 601
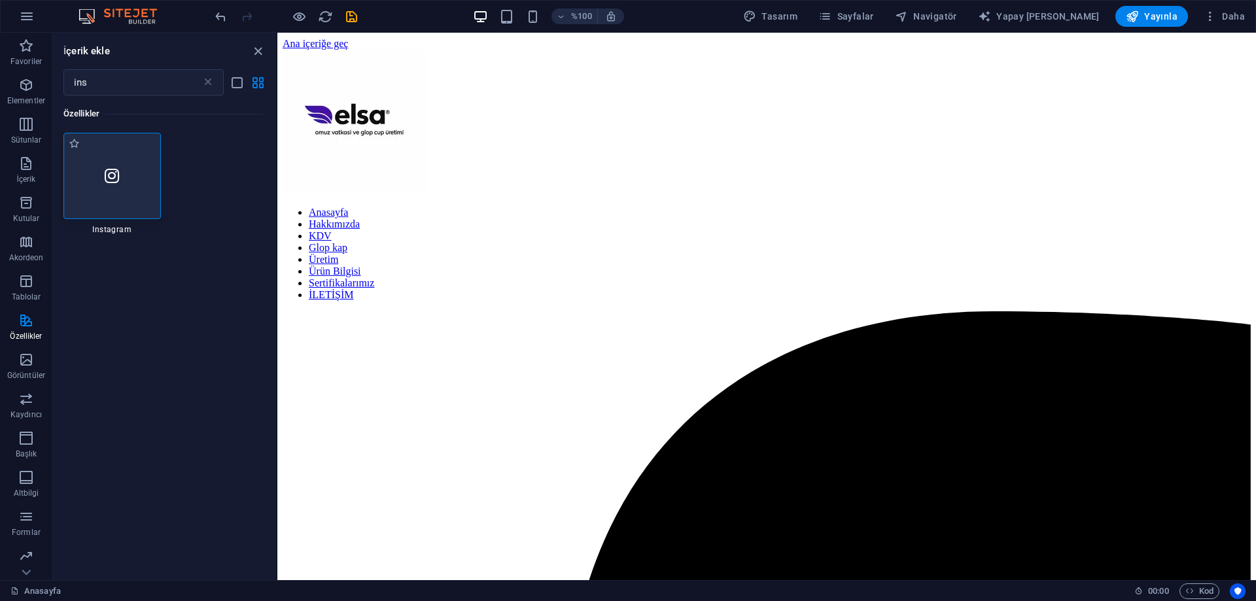
click at [128, 193] on div at bounding box center [111, 176] width 97 height 86
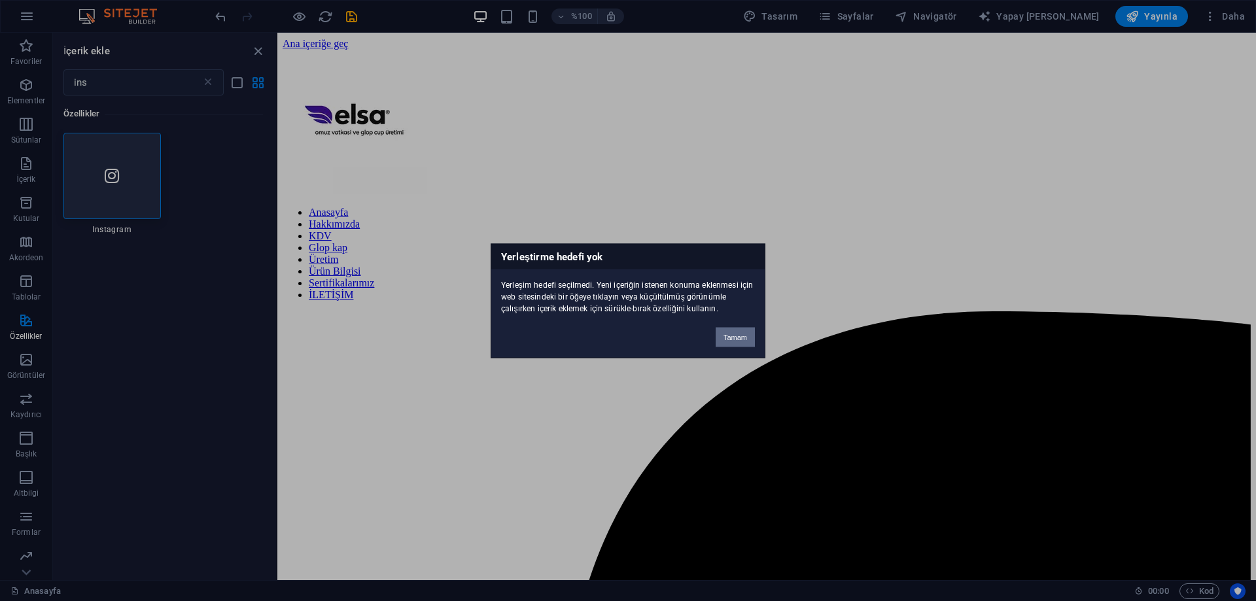
click at [728, 335] on font "Tamam" at bounding box center [736, 337] width 24 height 8
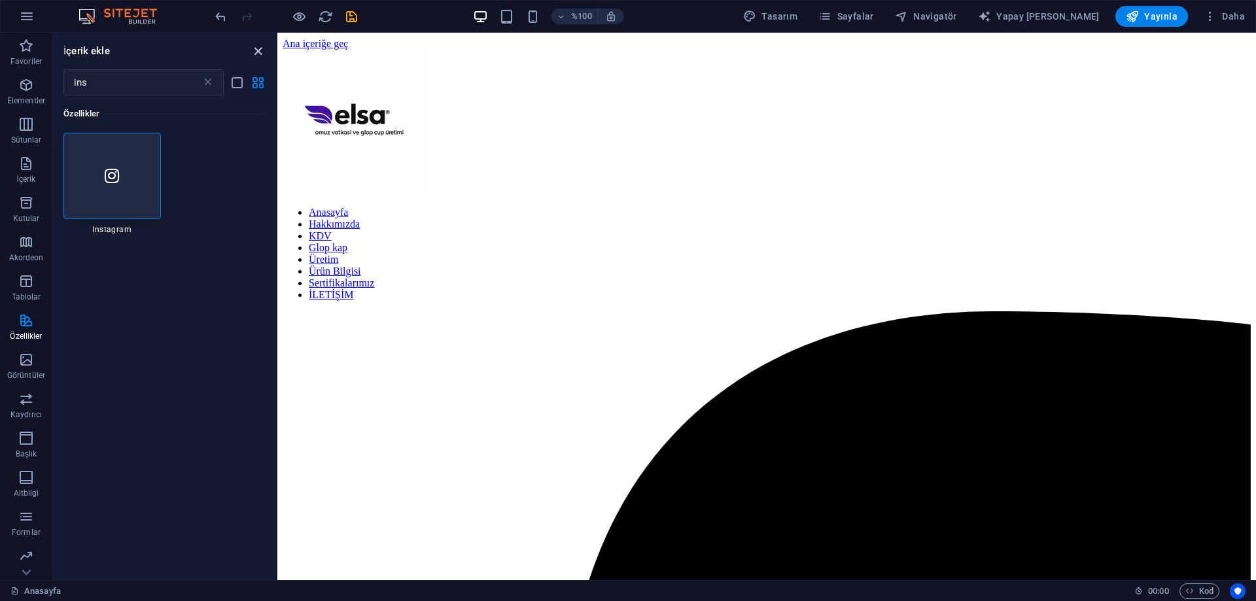
drag, startPoint x: 253, startPoint y: 58, endPoint x: 203, endPoint y: 27, distance: 59.0
click at [253, 58] on icon "paneli kapat" at bounding box center [258, 51] width 15 height 15
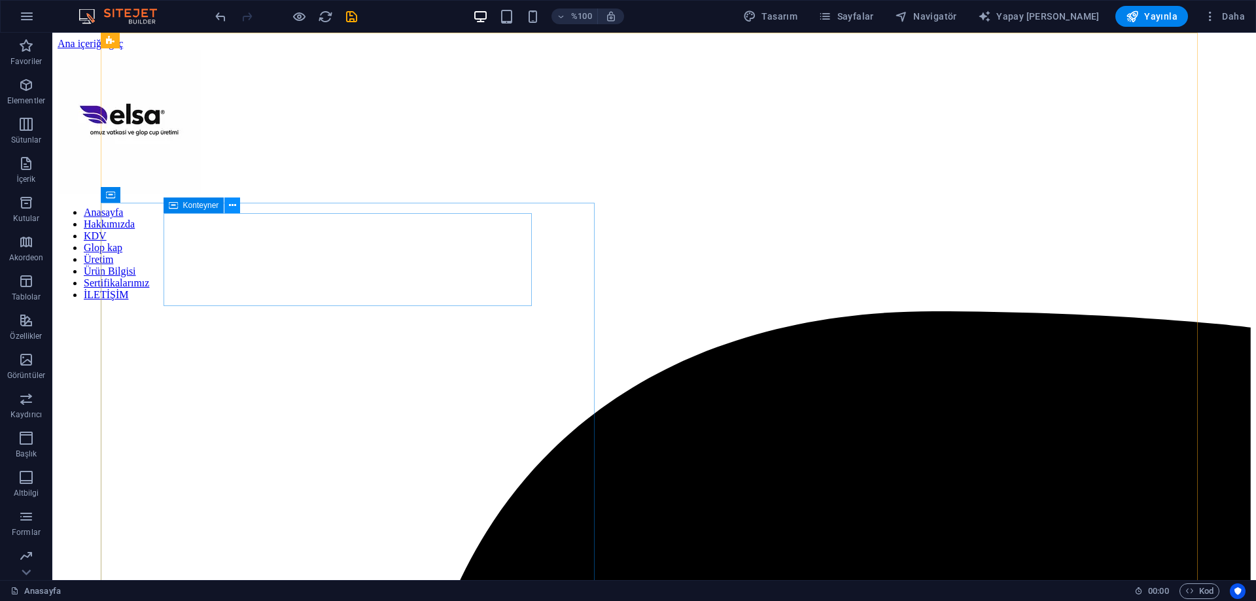
click at [231, 203] on icon at bounding box center [232, 206] width 7 height 14
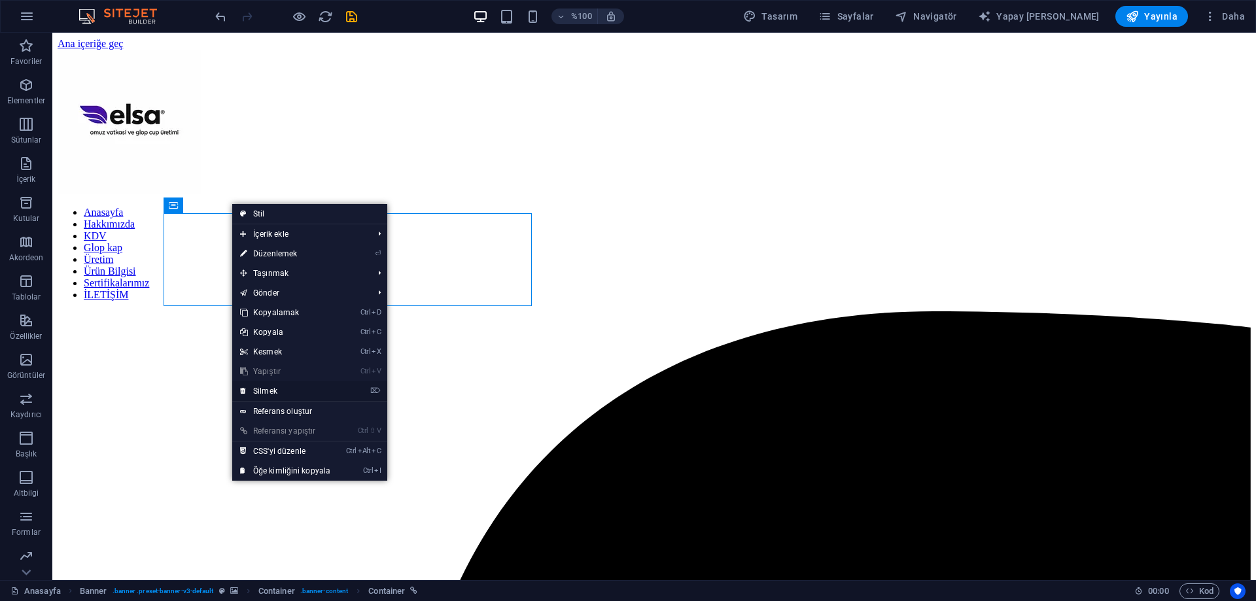
click at [290, 391] on link "⌦ Silmek" at bounding box center [285, 391] width 106 height 20
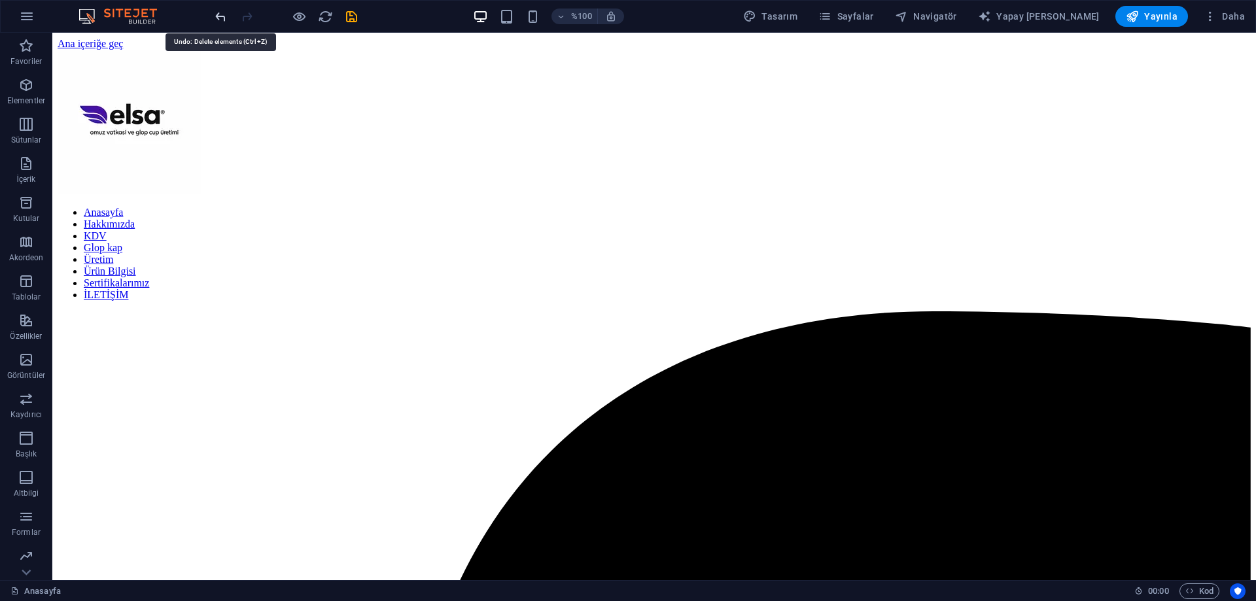
click at [225, 17] on icon "geri al" at bounding box center [220, 16] width 15 height 15
click at [235, 205] on icon at bounding box center [232, 206] width 7 height 14
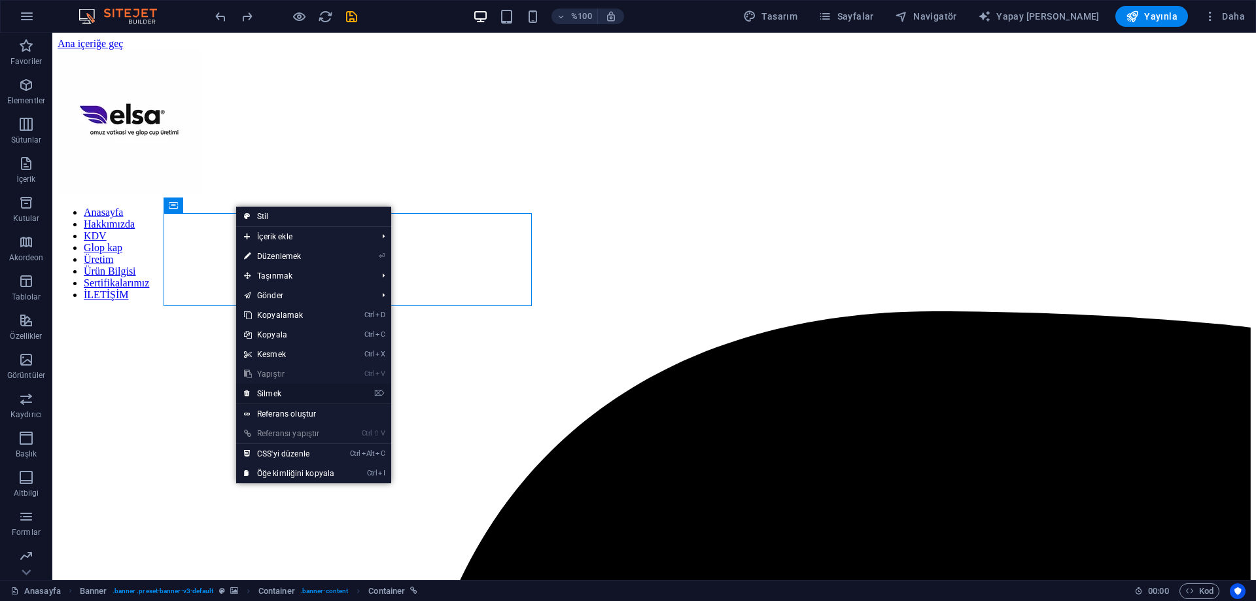
click at [289, 389] on link "⌦ Silmek" at bounding box center [289, 394] width 106 height 20
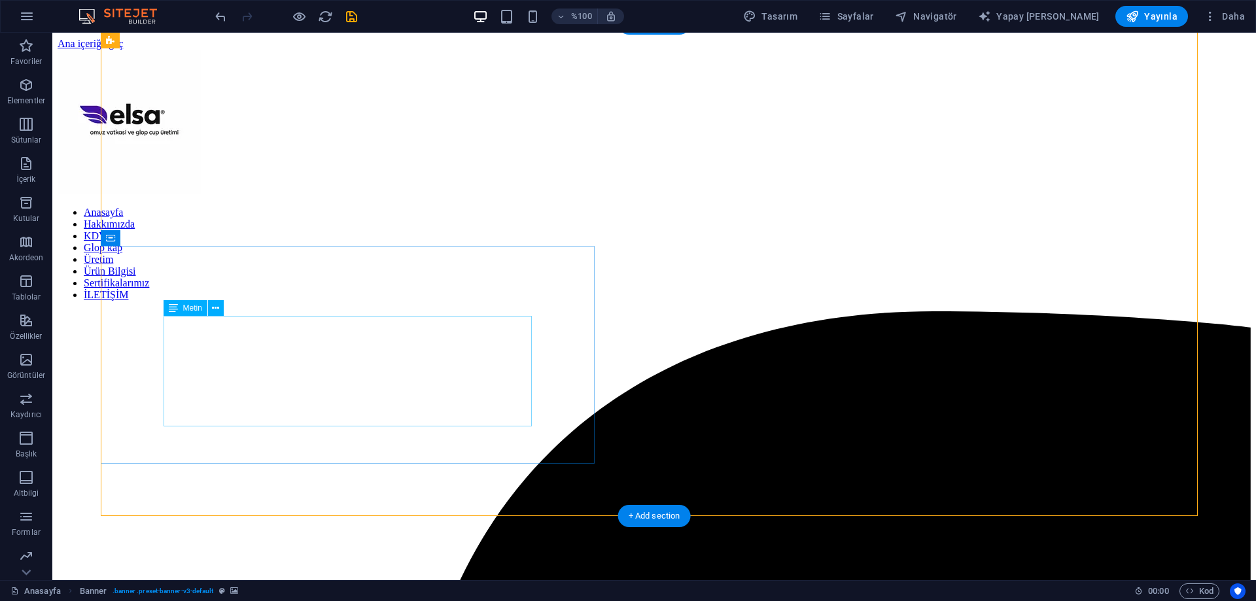
scroll to position [262, 0]
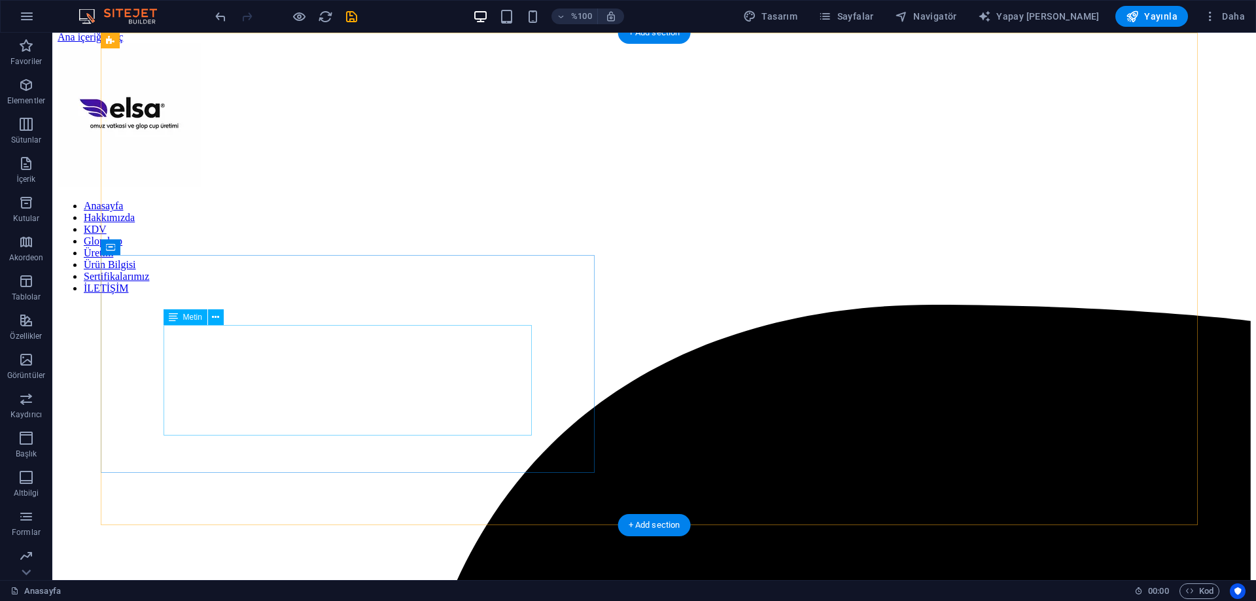
scroll to position [0, 0]
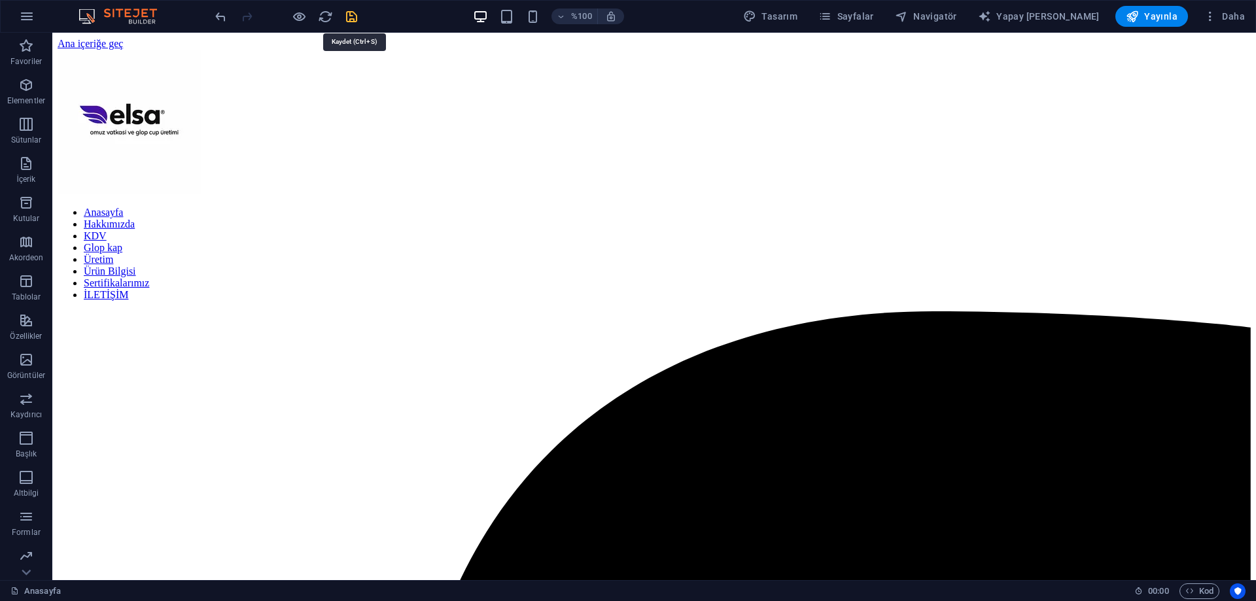
click at [346, 18] on icon "kaydetmek" at bounding box center [351, 16] width 15 height 15
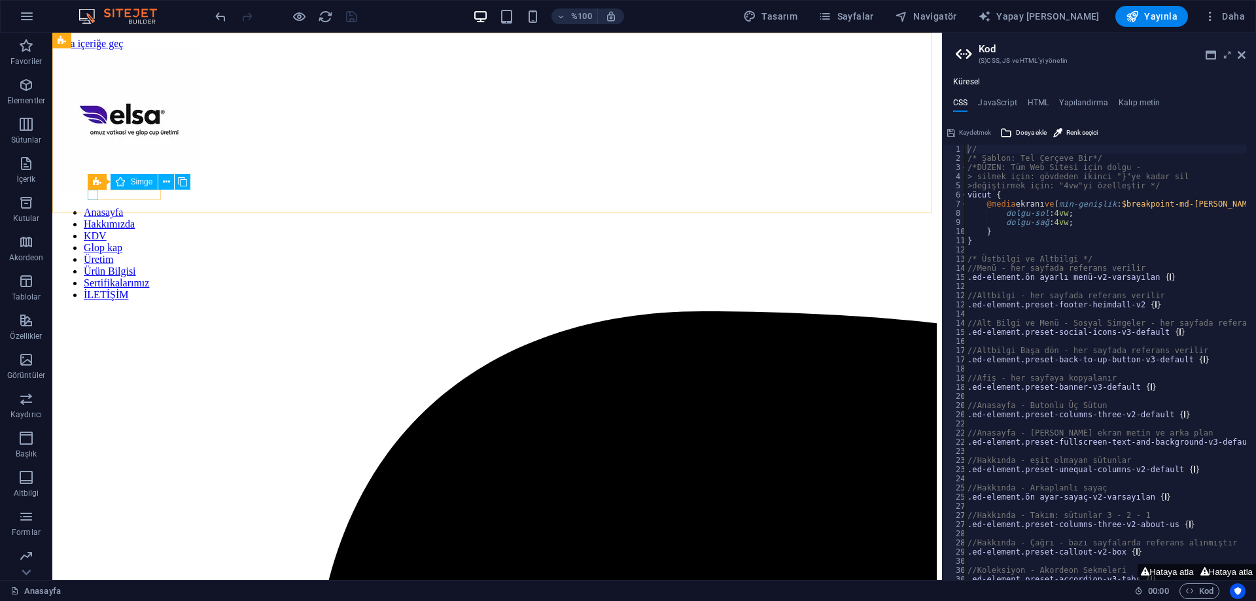
select select "xMidYMid"
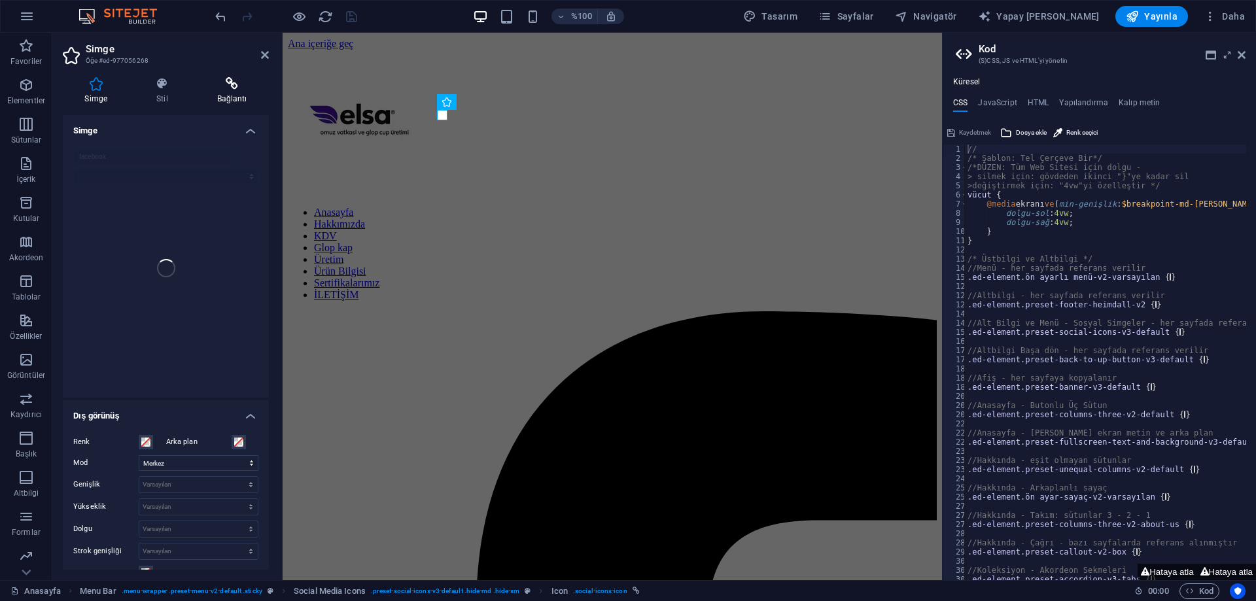
click at [236, 93] on h4 "Bağlantı" at bounding box center [232, 90] width 74 height 27
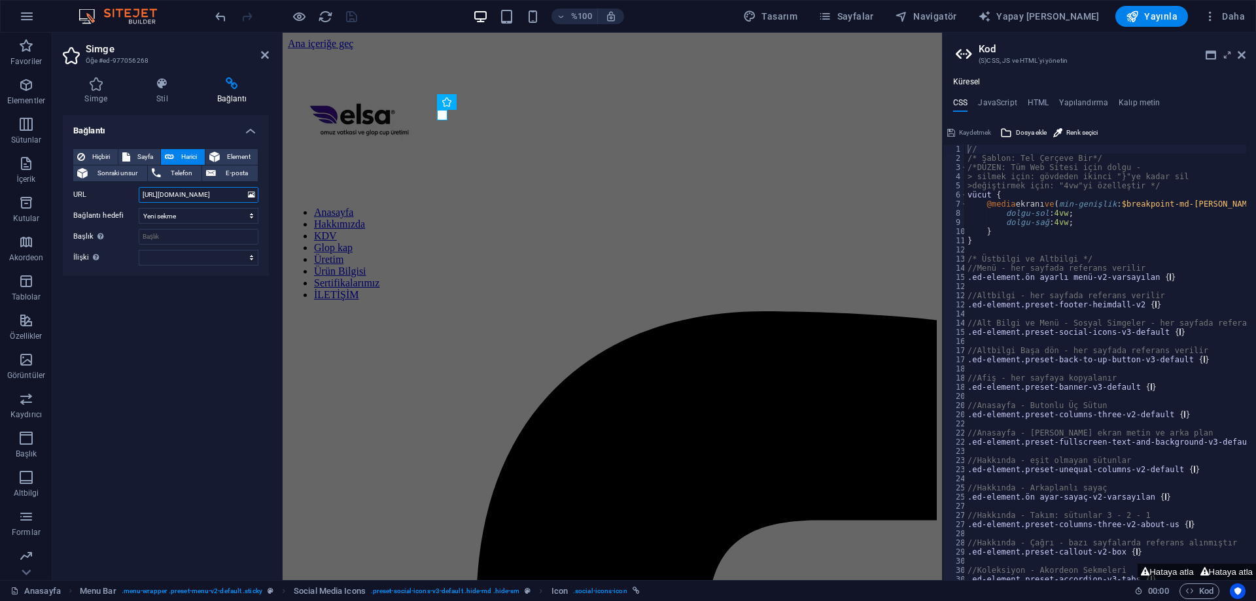
scroll to position [0, 13]
drag, startPoint x: 230, startPoint y: 197, endPoint x: 182, endPoint y: 205, distance: 49.2
click at [182, 205] on div "Hiçbiri Sayfa Harici Element Sonraki unsur Telefon E-posta Sayfa Anasayfa Hakkı…" at bounding box center [165, 207] width 185 height 116
click at [261, 57] on icon at bounding box center [265, 55] width 8 height 10
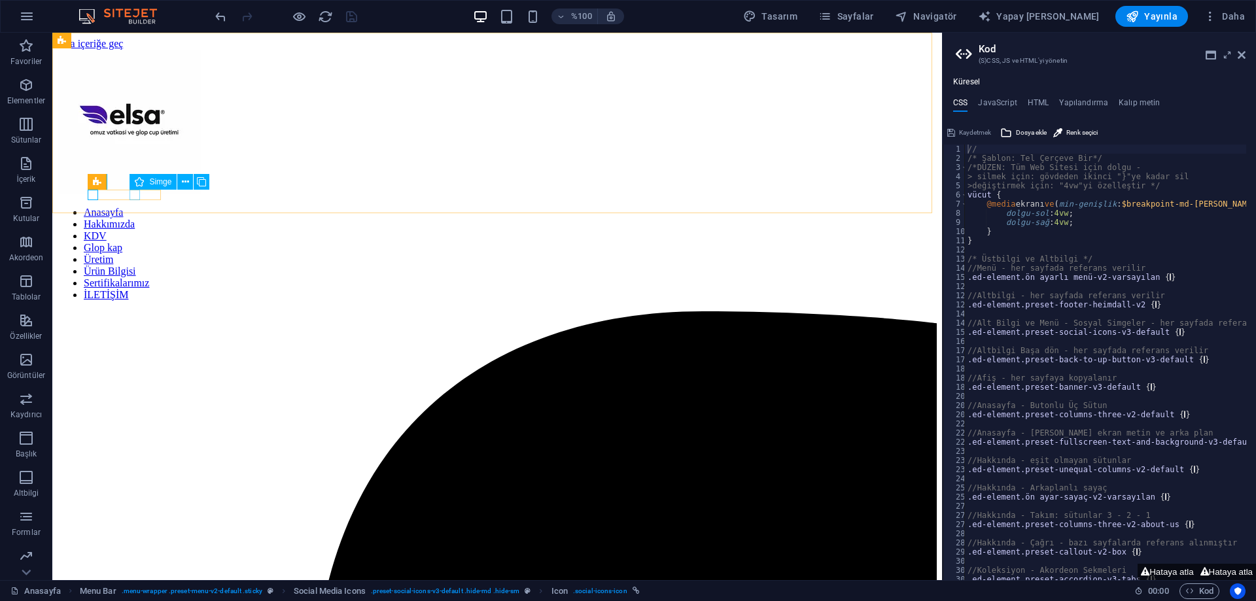
select select "xMidYMid"
select select "px"
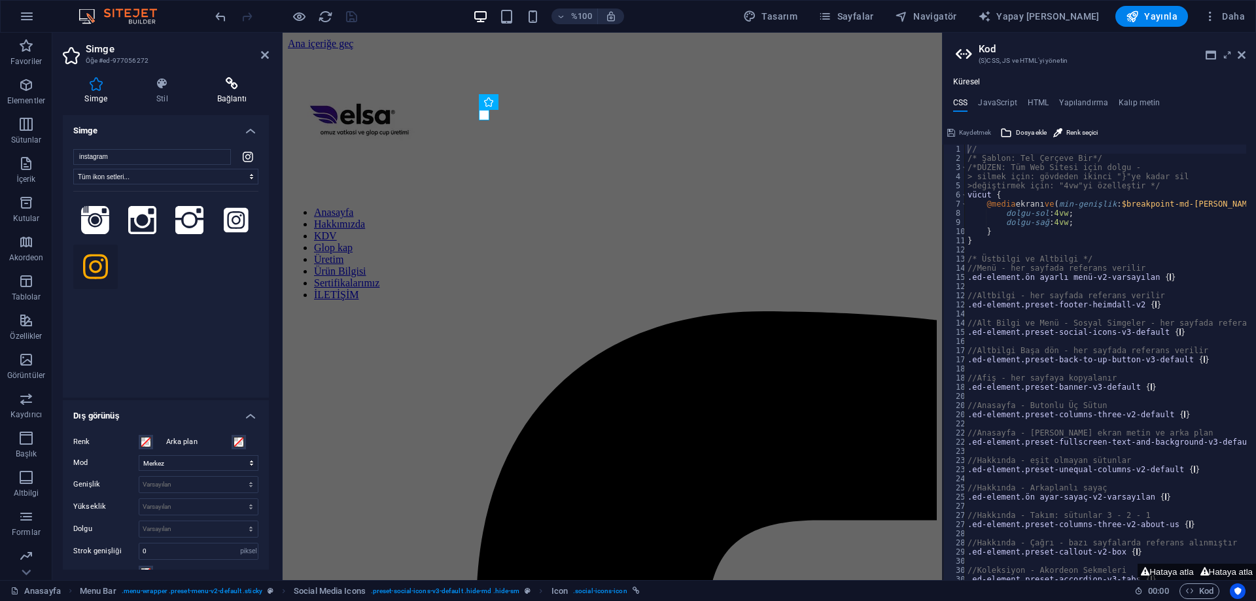
click at [249, 88] on icon at bounding box center [232, 83] width 74 height 13
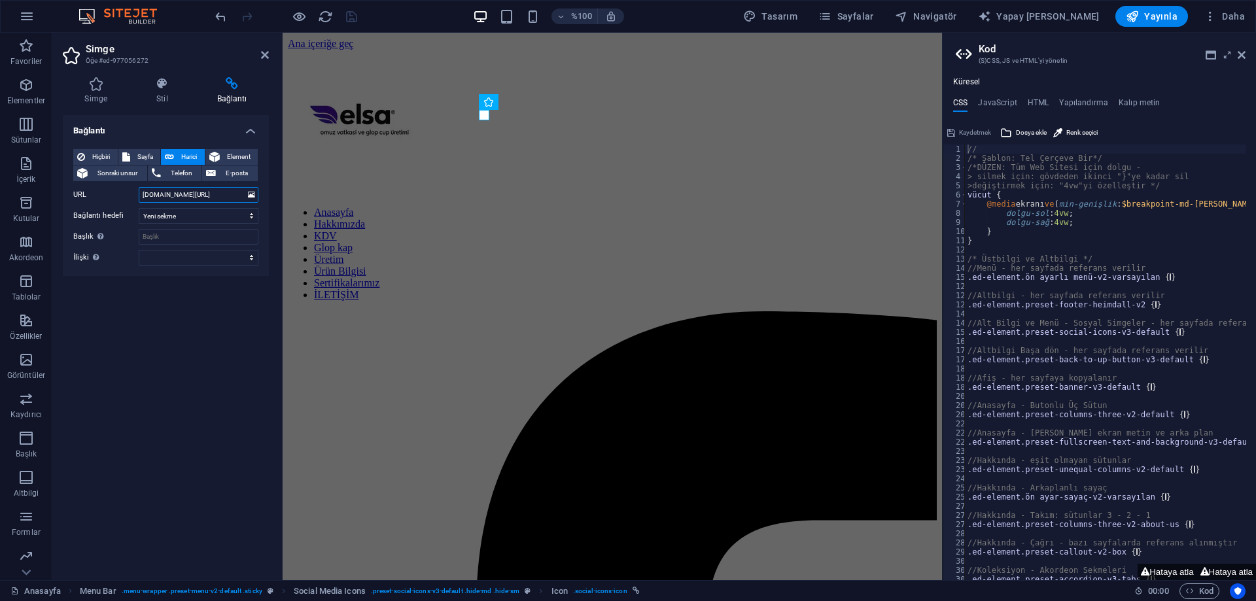
drag, startPoint x: 230, startPoint y: 196, endPoint x: 114, endPoint y: 190, distance: 115.9
click at [114, 190] on div "URL [DOMAIN_NAME][URL][PERSON_NAME]" at bounding box center [165, 195] width 185 height 16
paste input "[URL][DOMAIN_NAME][PERSON_NAME]"
type input "[URL][DOMAIN_NAME][PERSON_NAME]"
click at [355, 21] on icon "kaydetmek" at bounding box center [351, 16] width 15 height 15
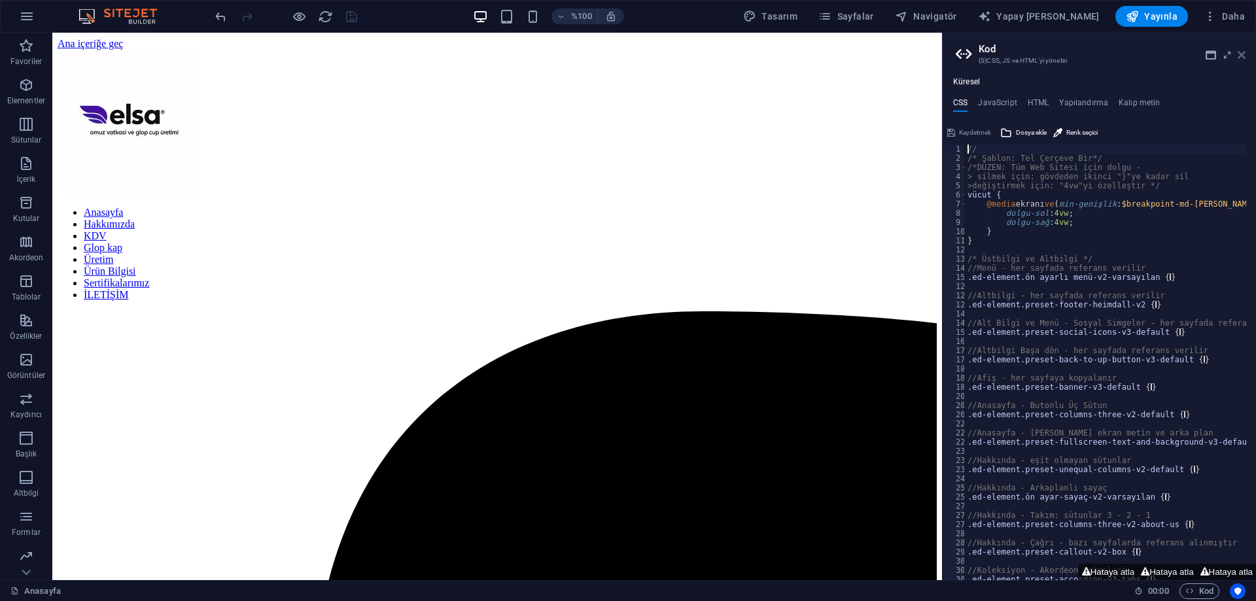
click at [1242, 52] on icon at bounding box center [1242, 55] width 8 height 10
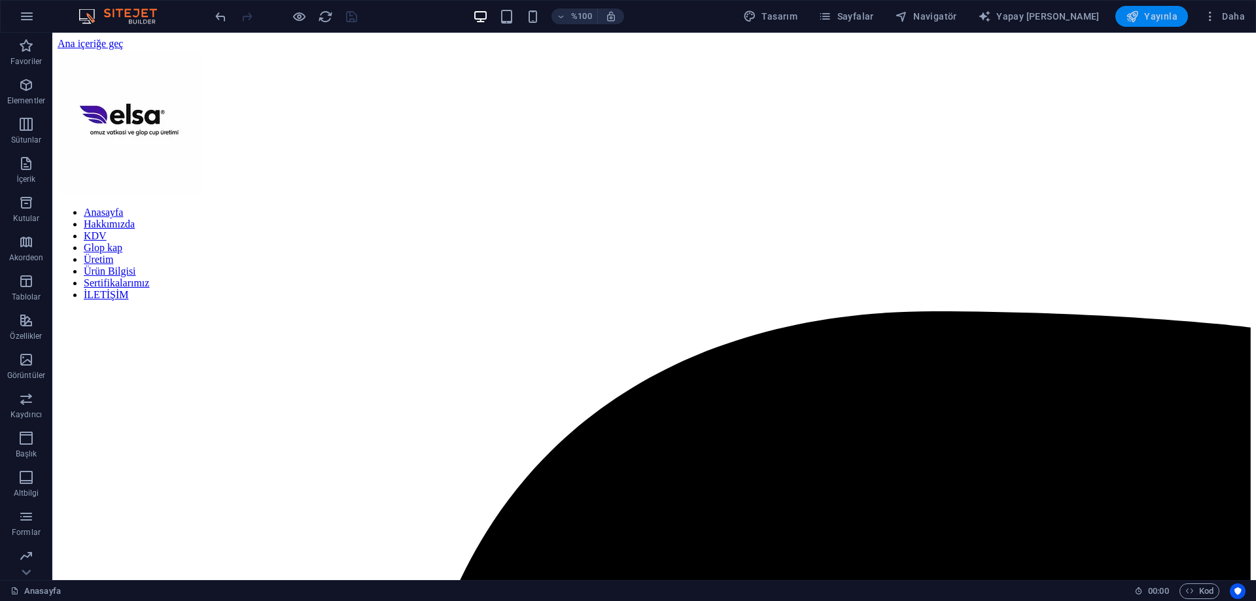
click at [1170, 15] on font "Yayınla" at bounding box center [1160, 16] width 33 height 10
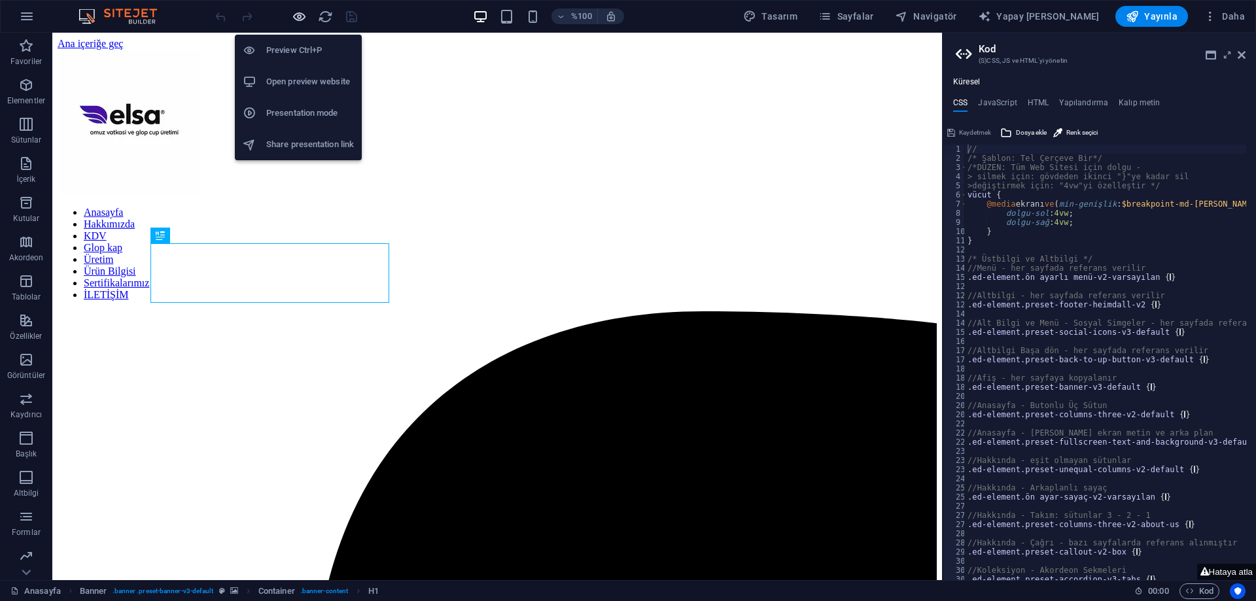
click at [302, 20] on icon "button" at bounding box center [299, 16] width 15 height 15
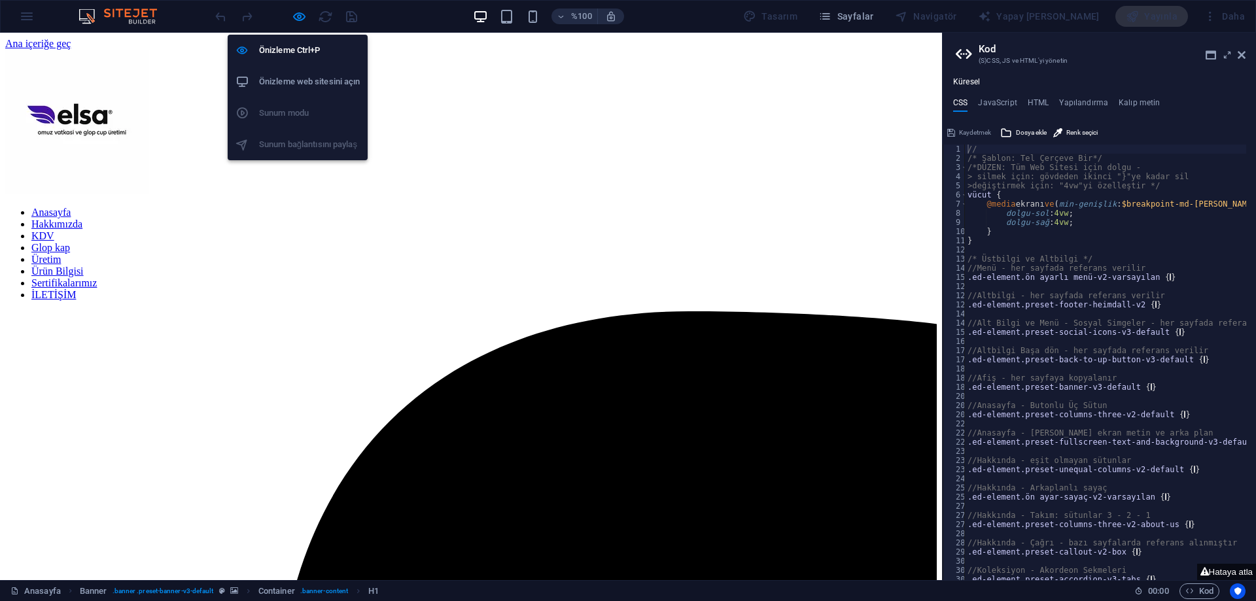
click at [313, 75] on h6 "Önizleme web sitesini açın" at bounding box center [309, 82] width 101 height 16
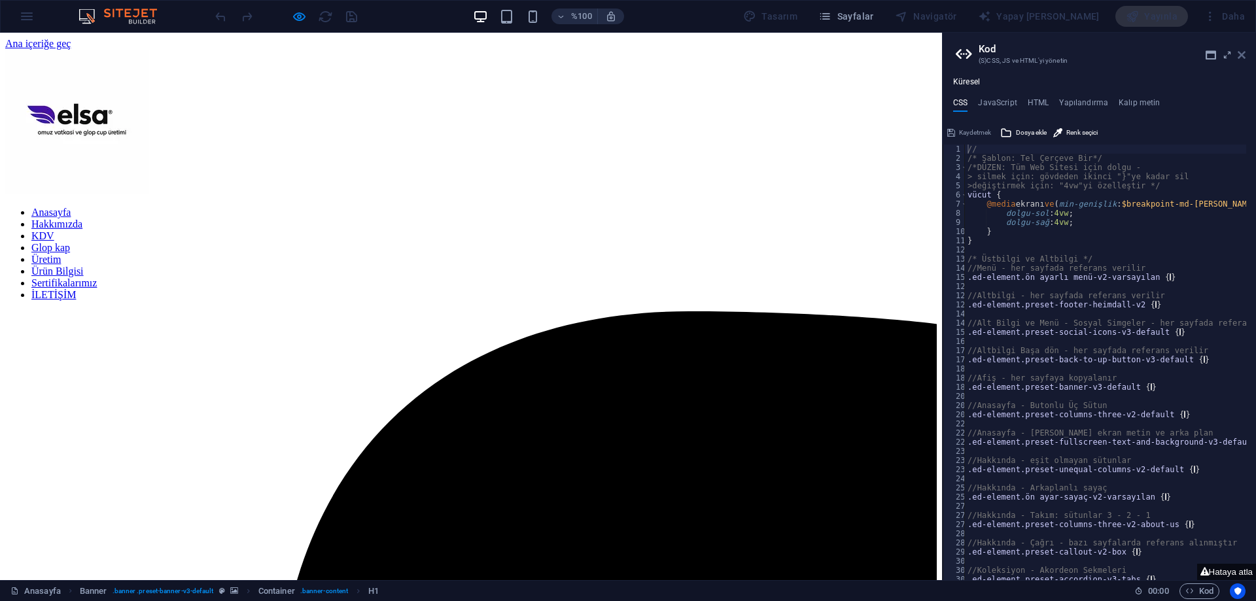
click at [1242, 58] on icon at bounding box center [1242, 55] width 8 height 10
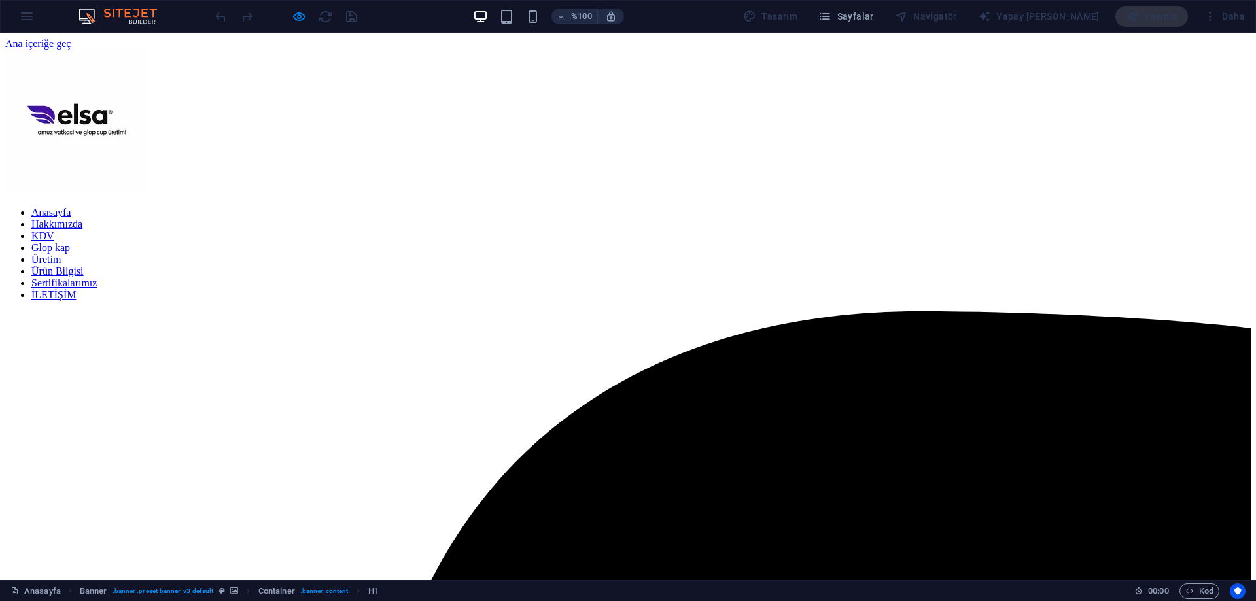
click at [1147, 12] on div "Yayınla" at bounding box center [1151, 16] width 73 height 21
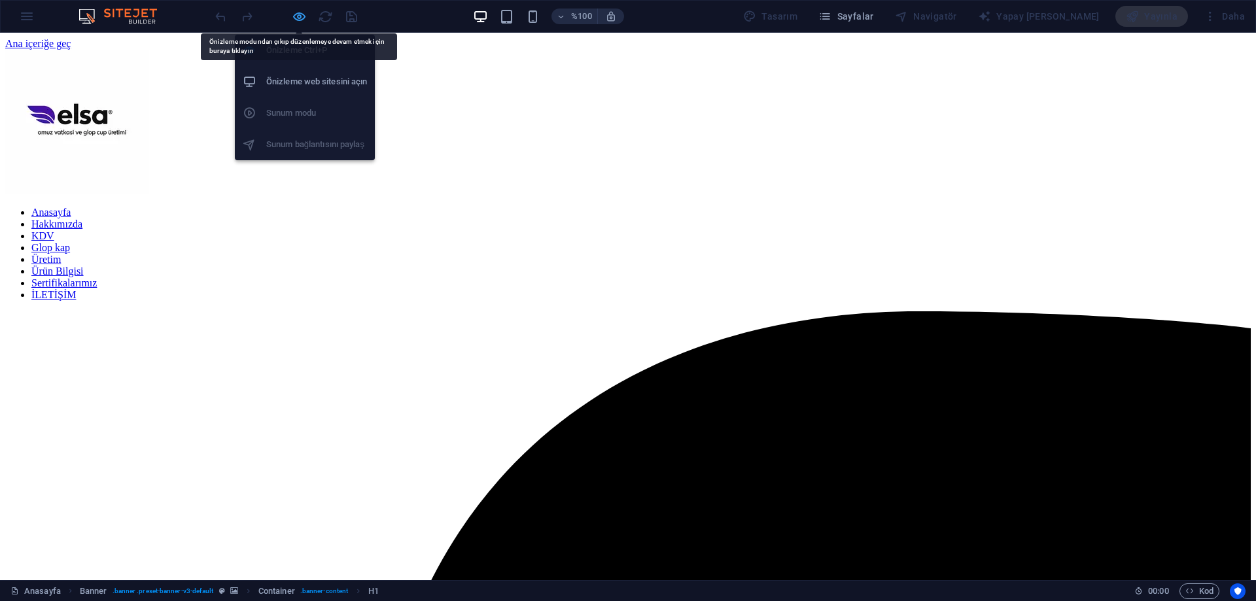
drag, startPoint x: 300, startPoint y: 14, endPoint x: 338, endPoint y: 46, distance: 50.2
click at [299, 14] on icon "button" at bounding box center [299, 16] width 15 height 15
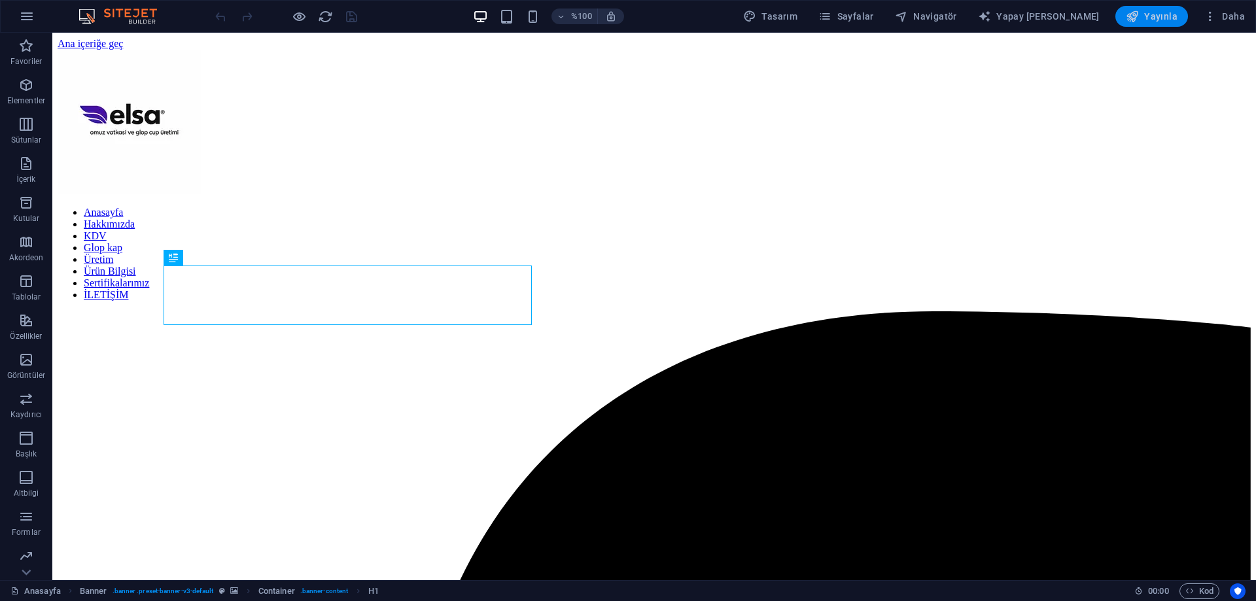
click at [1168, 25] on button "Yayınla" at bounding box center [1151, 16] width 73 height 21
